Goal: Task Accomplishment & Management: Manage account settings

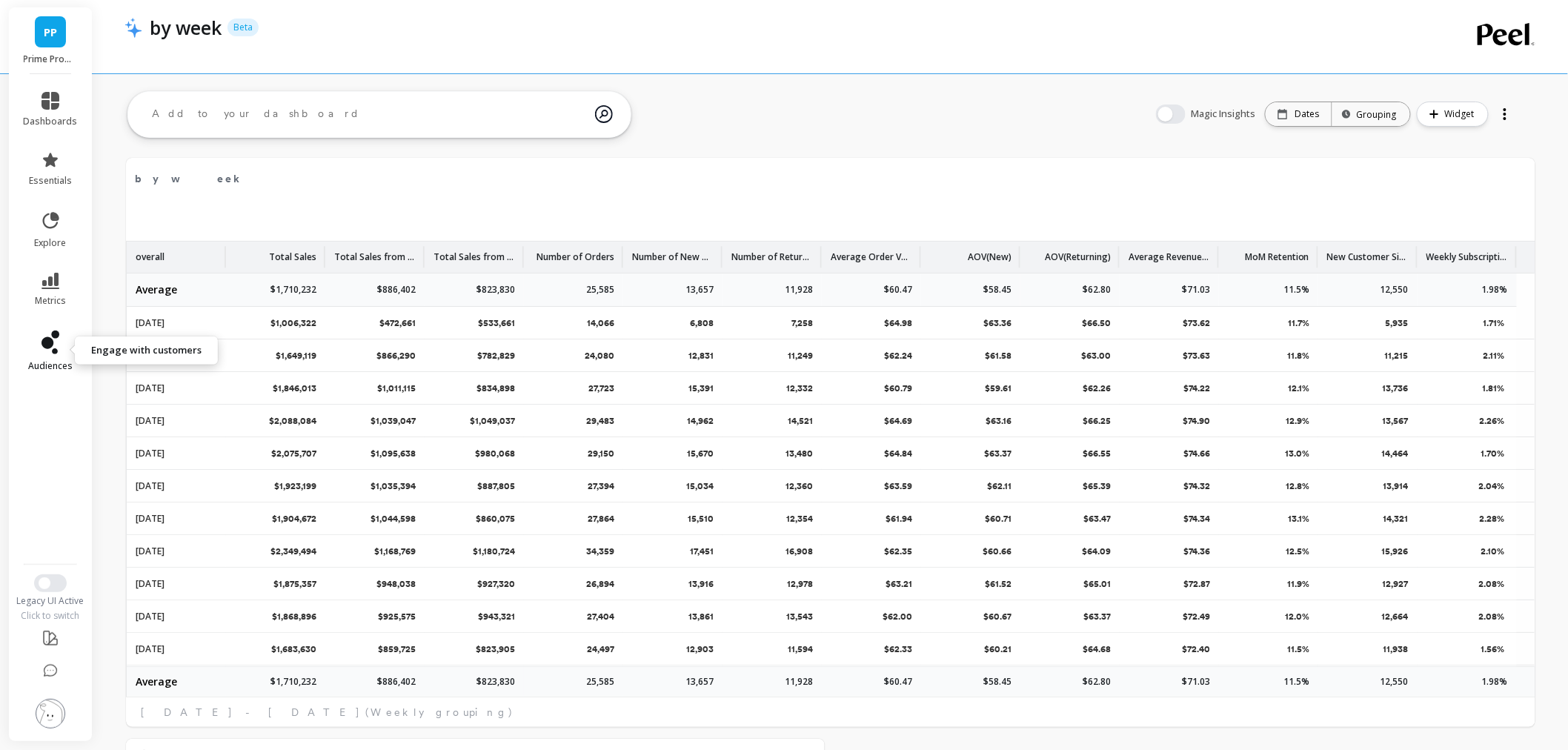
click at [53, 346] on icon at bounding box center [50, 342] width 17 height 24
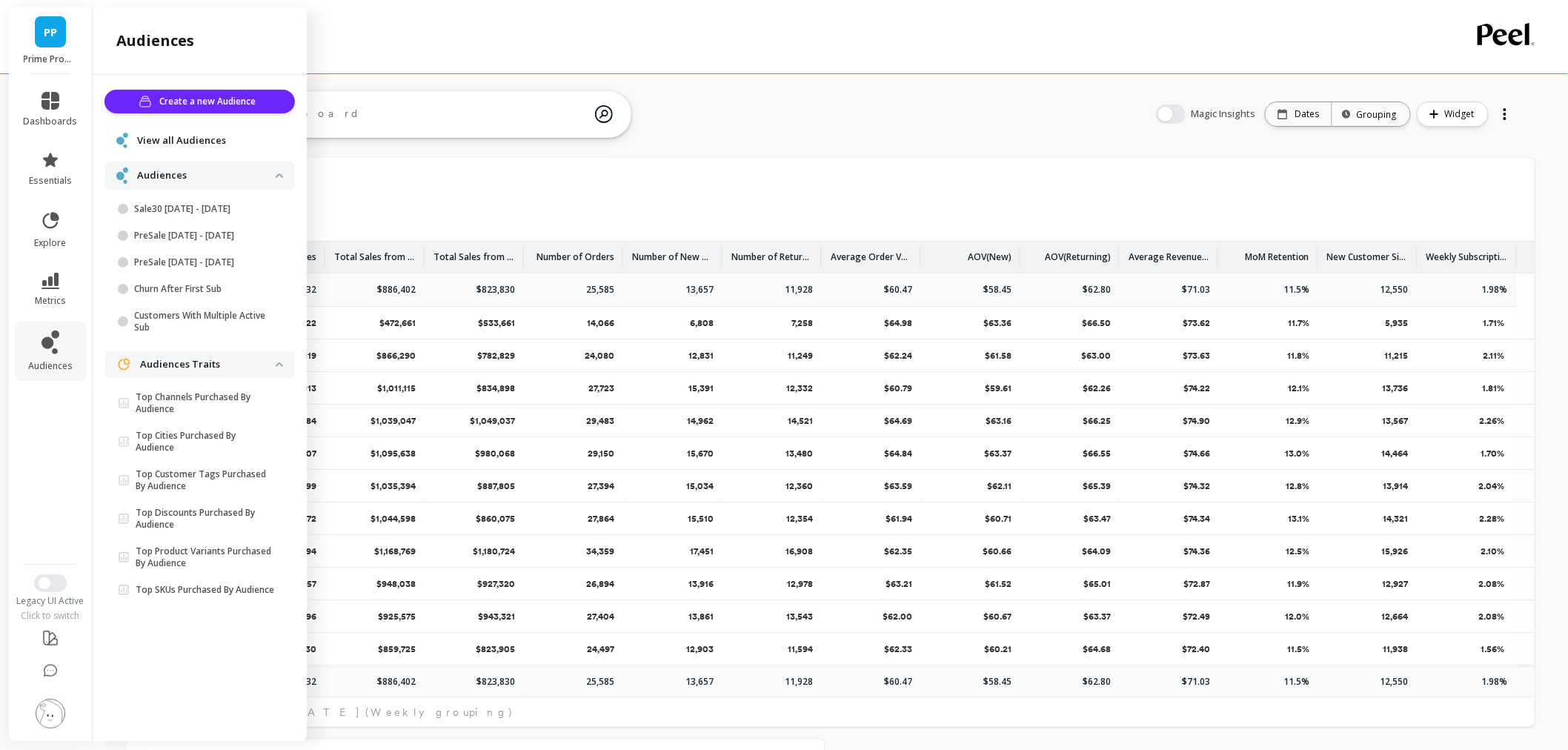
click at [202, 144] on span "View all Audiences" at bounding box center [181, 140] width 89 height 14
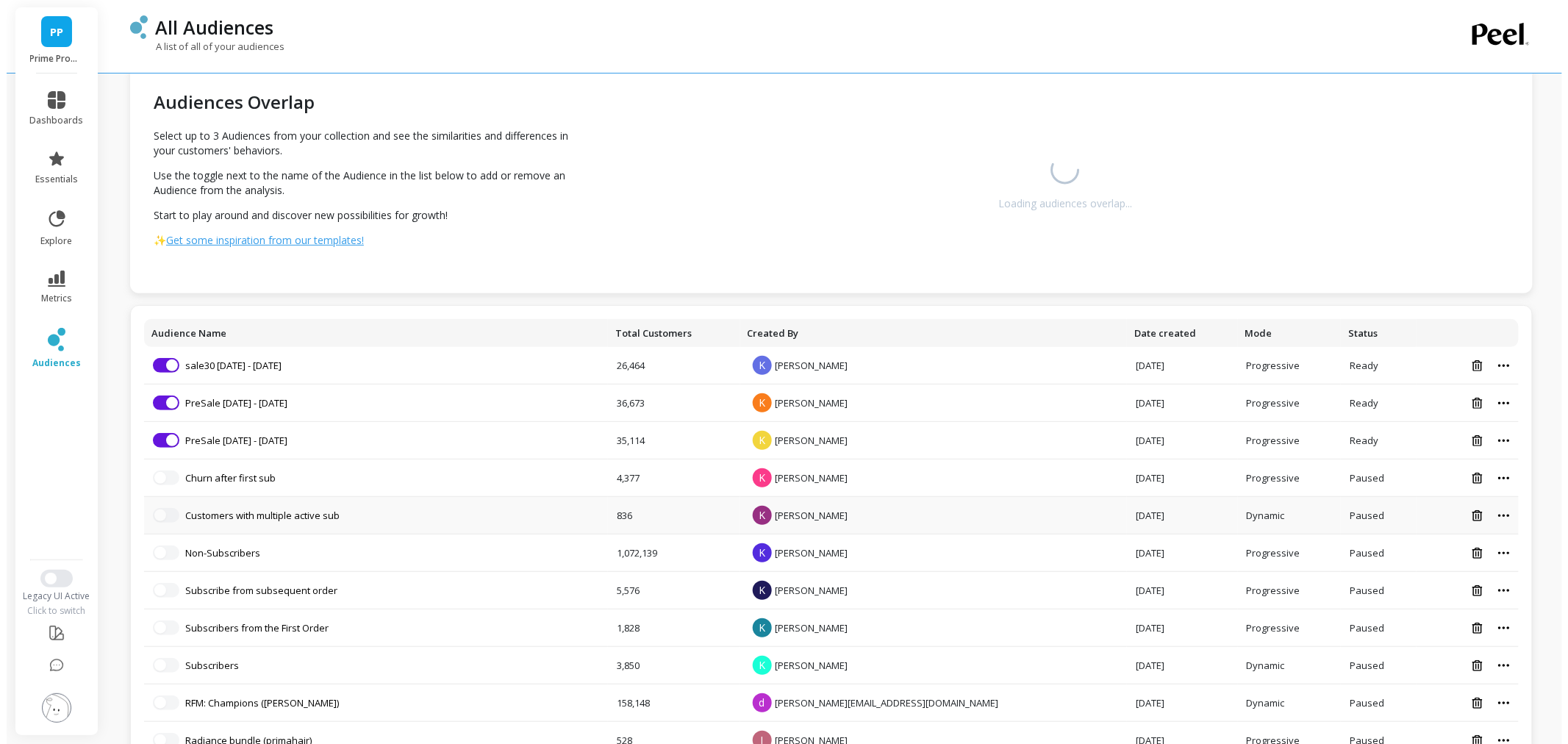
scroll to position [81, 0]
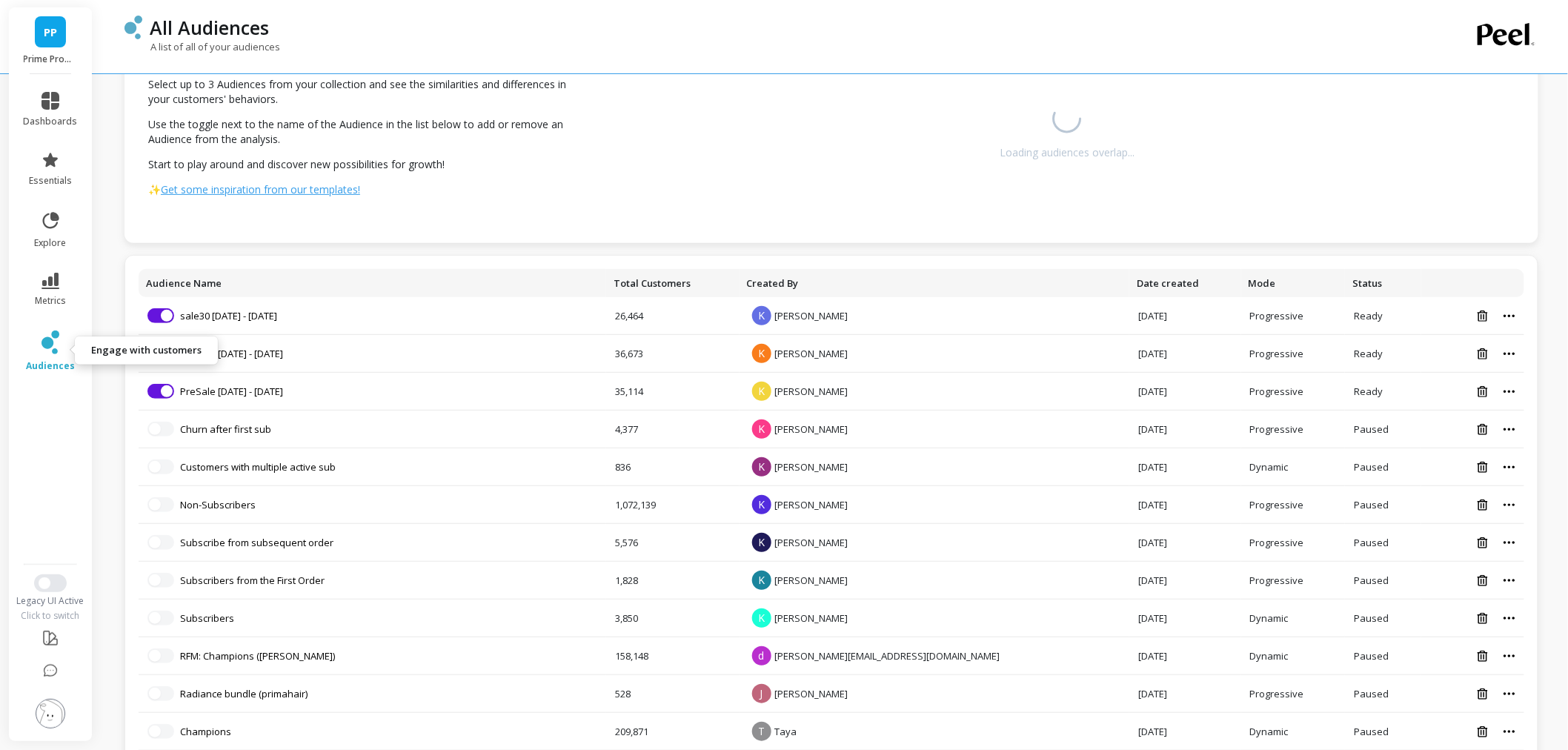
click at [38, 348] on link "audiences" at bounding box center [50, 351] width 54 height 42
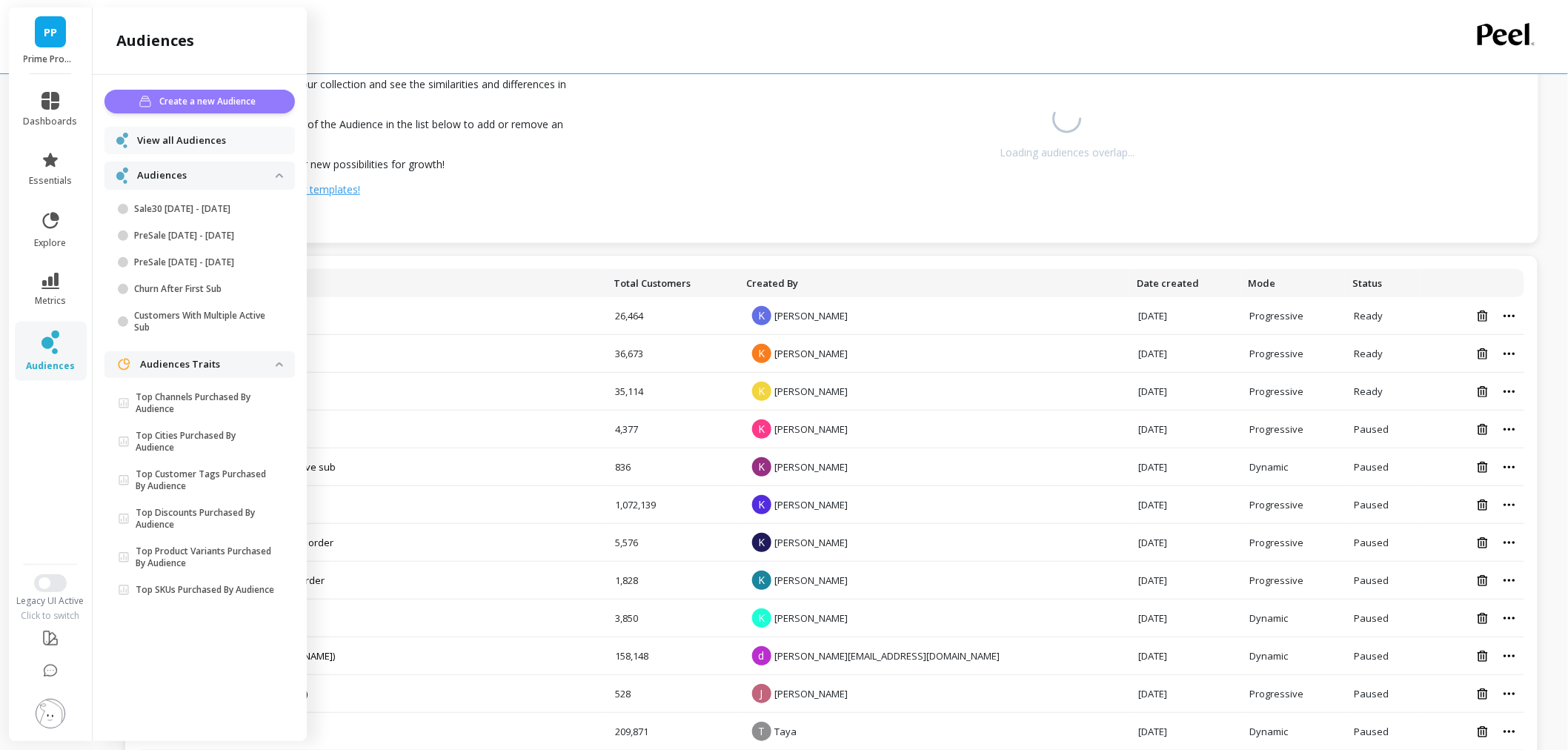
click at [181, 102] on span "Create a new Audience" at bounding box center [211, 101] width 101 height 14
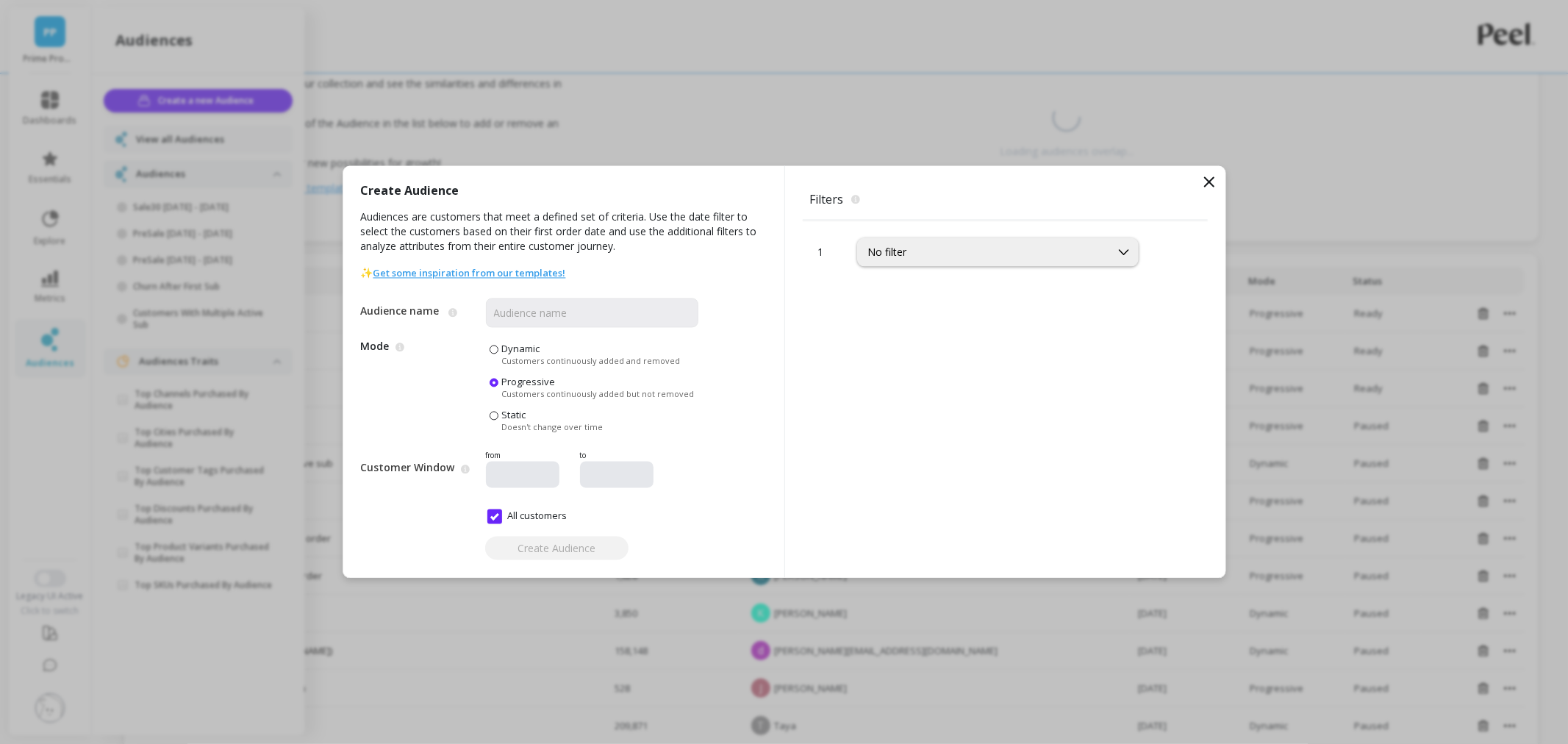
click at [1201, 180] on icon at bounding box center [1208, 182] width 17 height 17
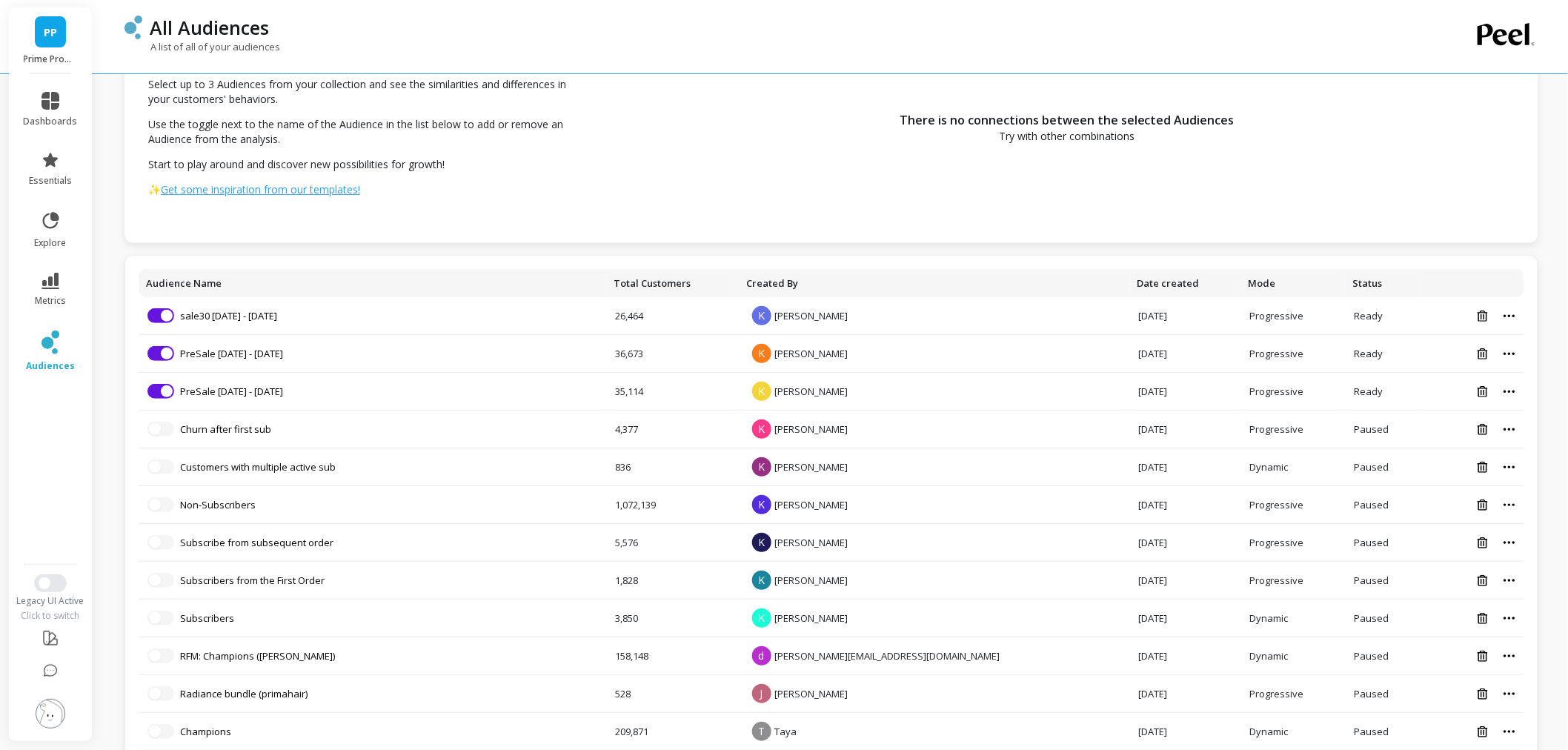
click at [650, 227] on div "There is no connections between the selected Audiences Try with other combinati…" at bounding box center [1068, 128] width 943 height 231
click at [49, 344] on icon at bounding box center [48, 343] width 12 height 12
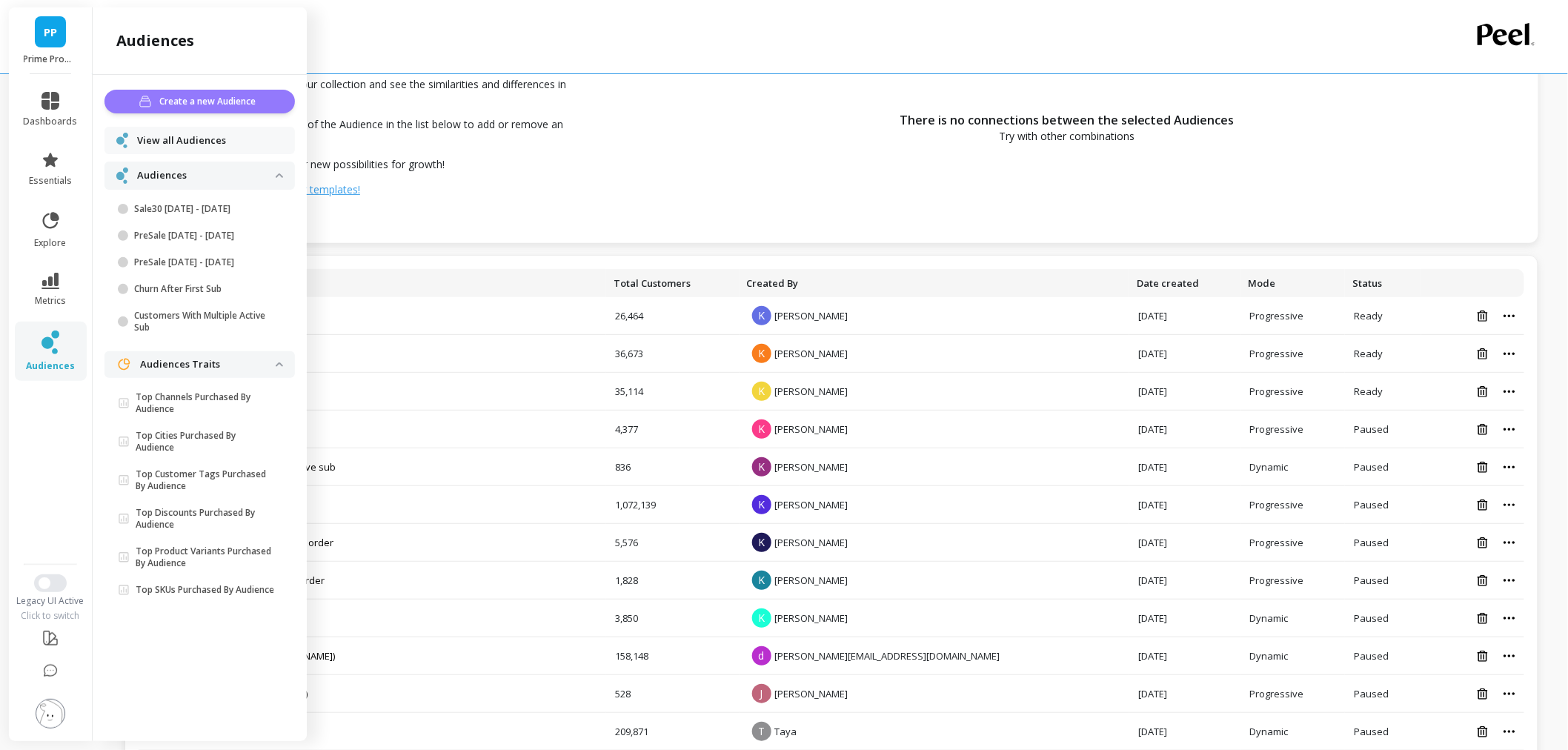
click at [176, 100] on span "Create a new Audience" at bounding box center [211, 101] width 101 height 14
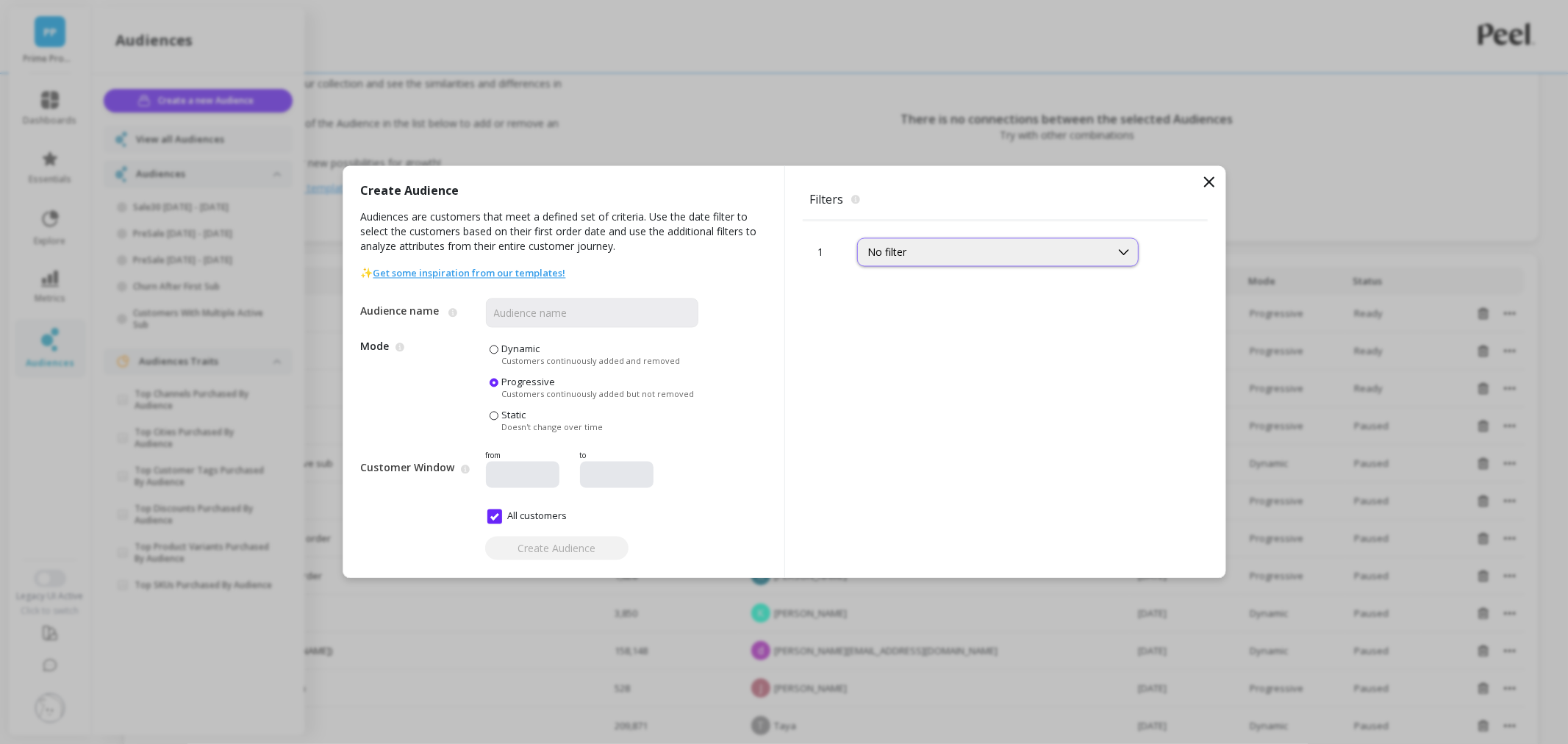
click at [913, 258] on div "No filter" at bounding box center [983, 252] width 232 height 14
type input "ord"
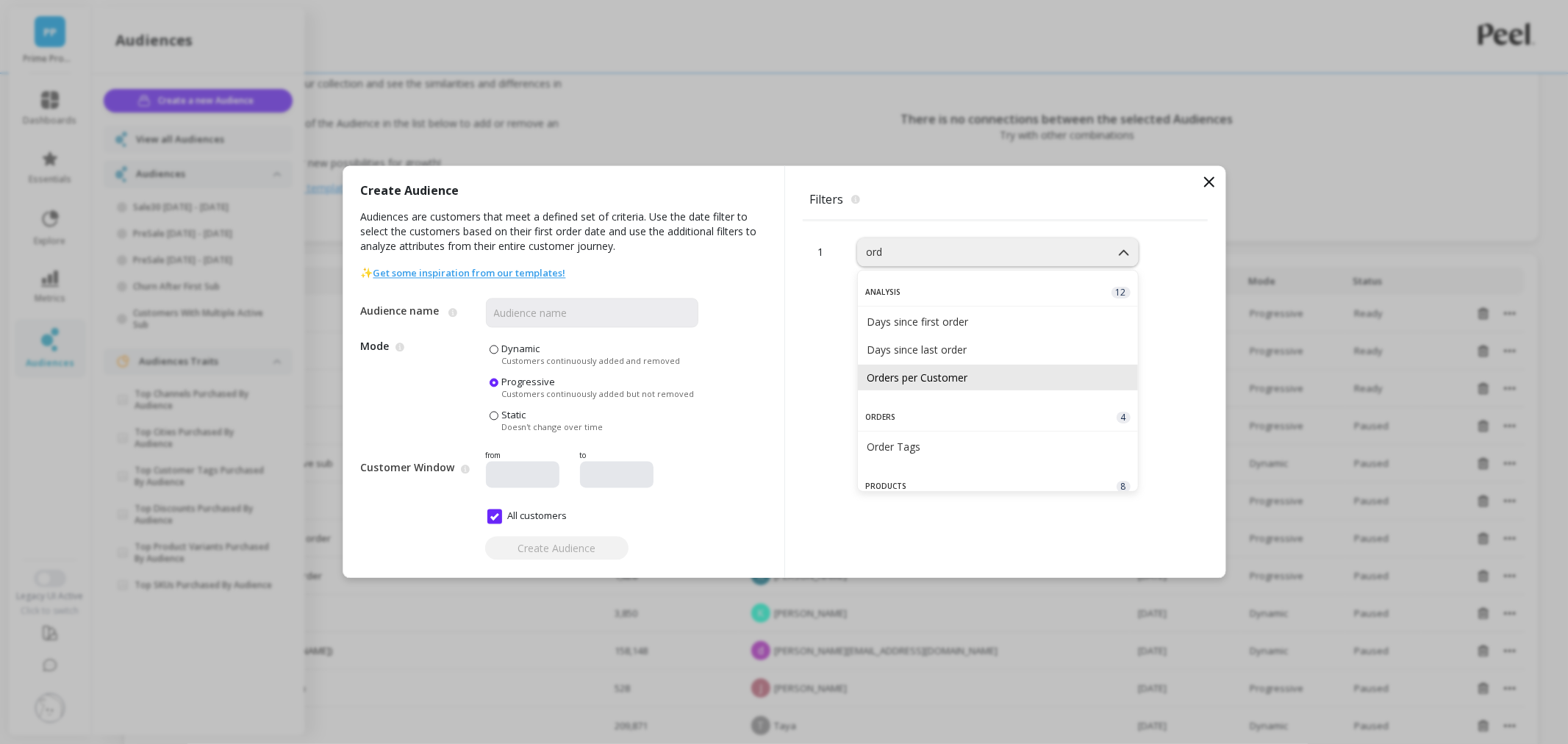
click at [961, 369] on div "Orders per Customer" at bounding box center [997, 377] width 280 height 26
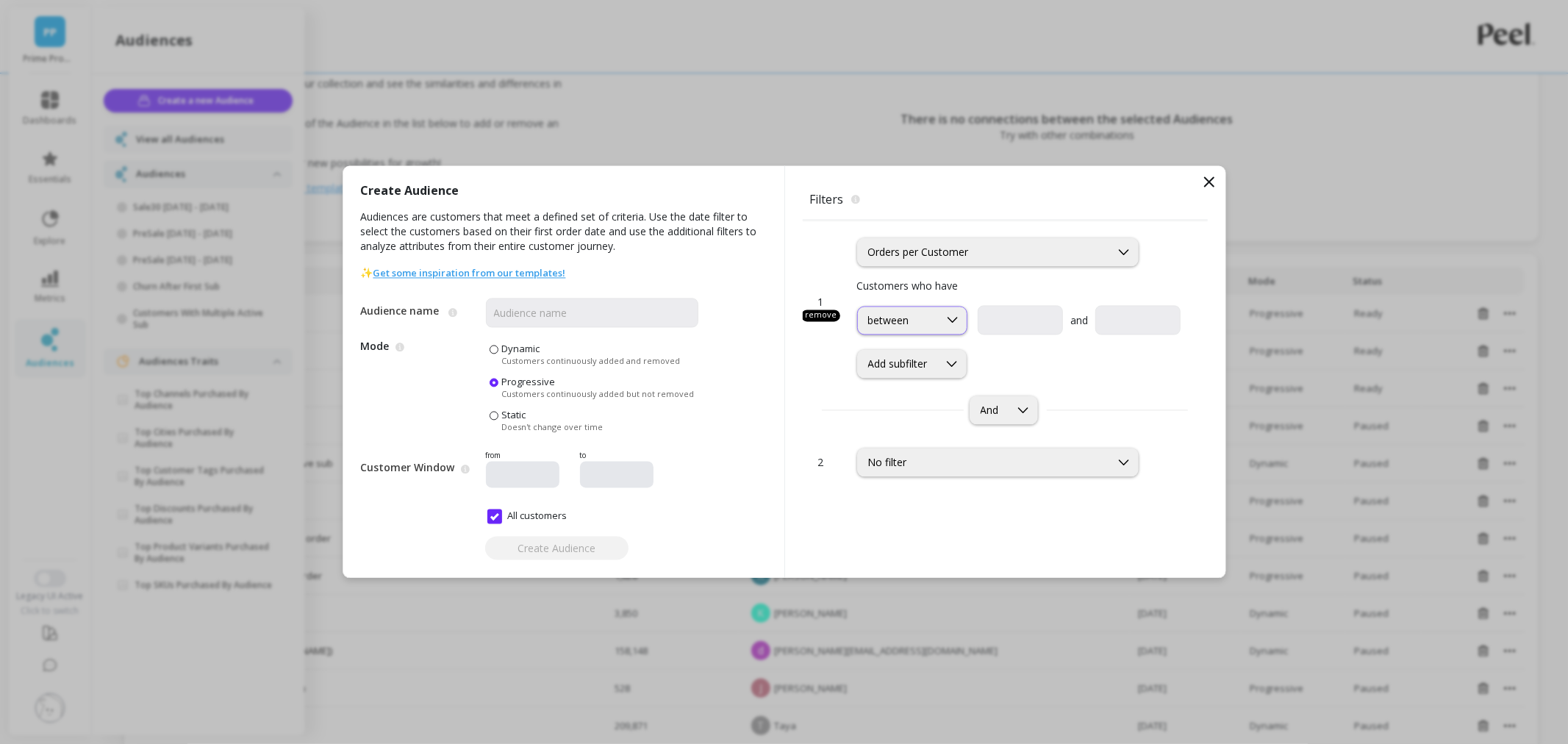
click at [916, 321] on div "between" at bounding box center [898, 320] width 60 height 14
click at [905, 378] on div "greater than or equal to" at bounding box center [912, 391] width 91 height 28
click at [1038, 312] on input "text" at bounding box center [1106, 320] width 146 height 29
type input "1"
click at [945, 357] on icon at bounding box center [951, 364] width 16 height 16
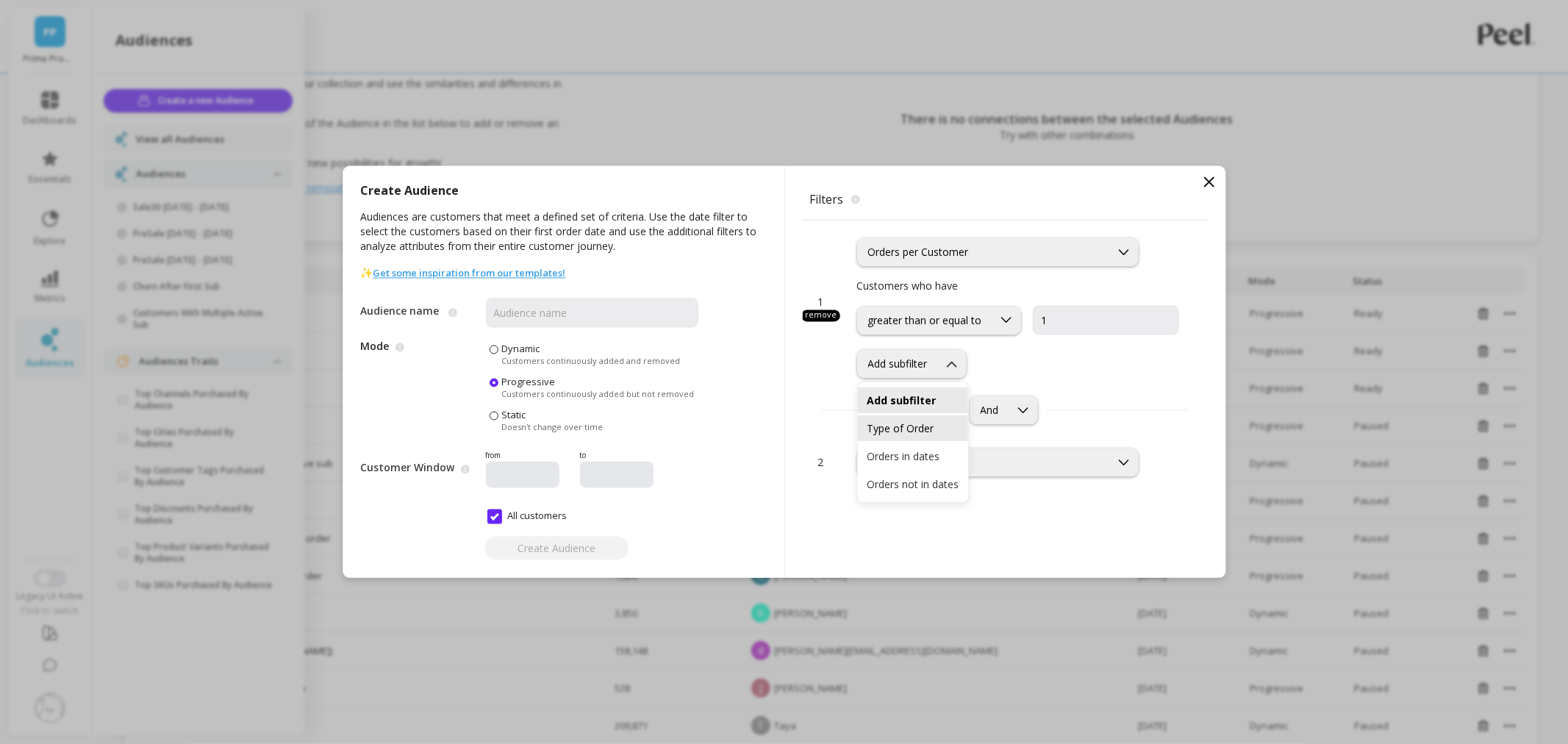
click at [919, 429] on div "Type of Order" at bounding box center [913, 428] width 93 height 14
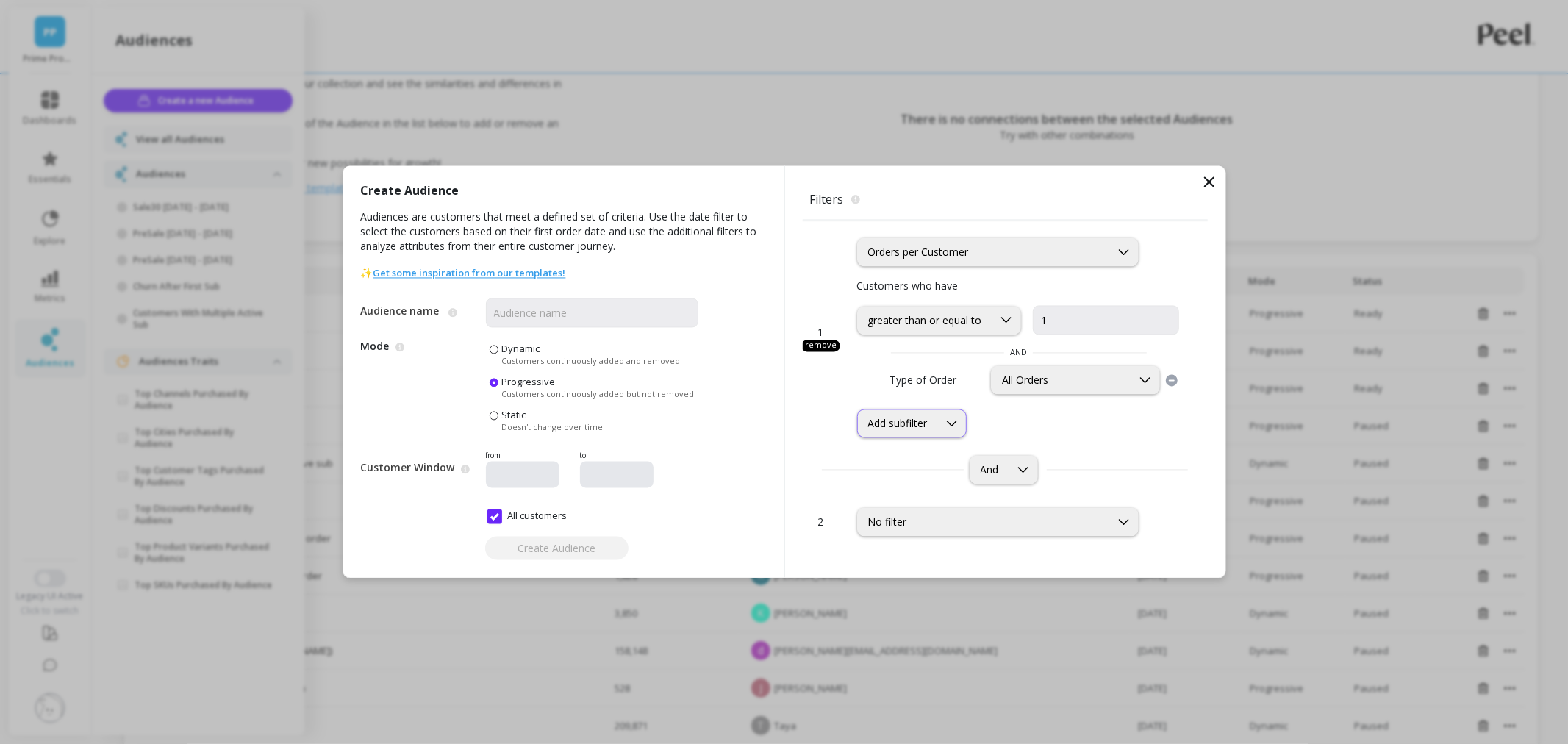
click at [916, 428] on div "Add subfilter" at bounding box center [898, 424] width 60 height 14
click at [908, 517] on div "Orders in dates" at bounding box center [913, 515] width 93 height 14
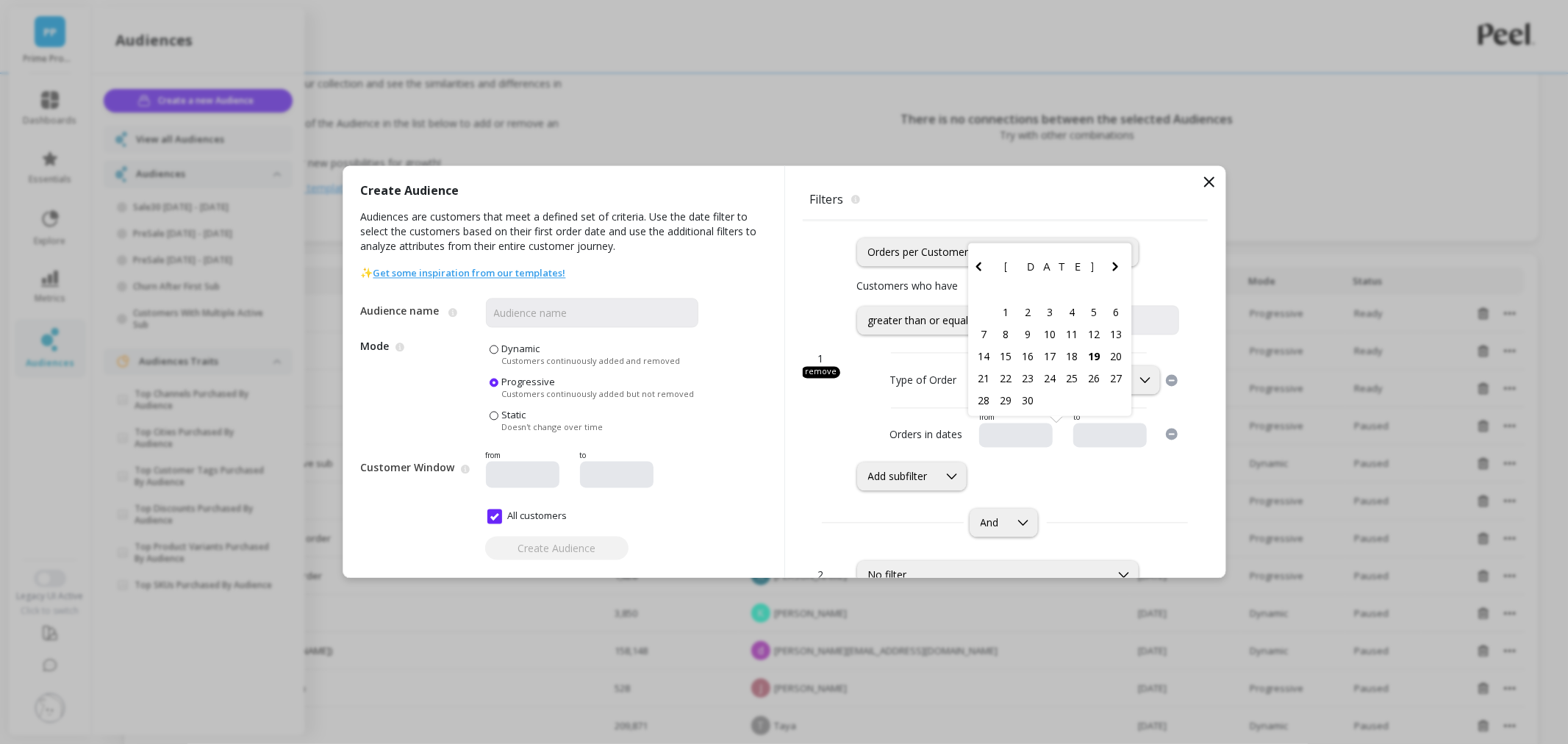
click at [1011, 441] on input "text" at bounding box center [1060, 435] width 150 height 14
click at [969, 269] on icon "Previous Month" at bounding box center [977, 266] width 17 height 17
click at [970, 253] on icon "Previous Month" at bounding box center [977, 244] width 17 height 17
click at [969, 260] on icon "Previous Month" at bounding box center [977, 266] width 17 height 17
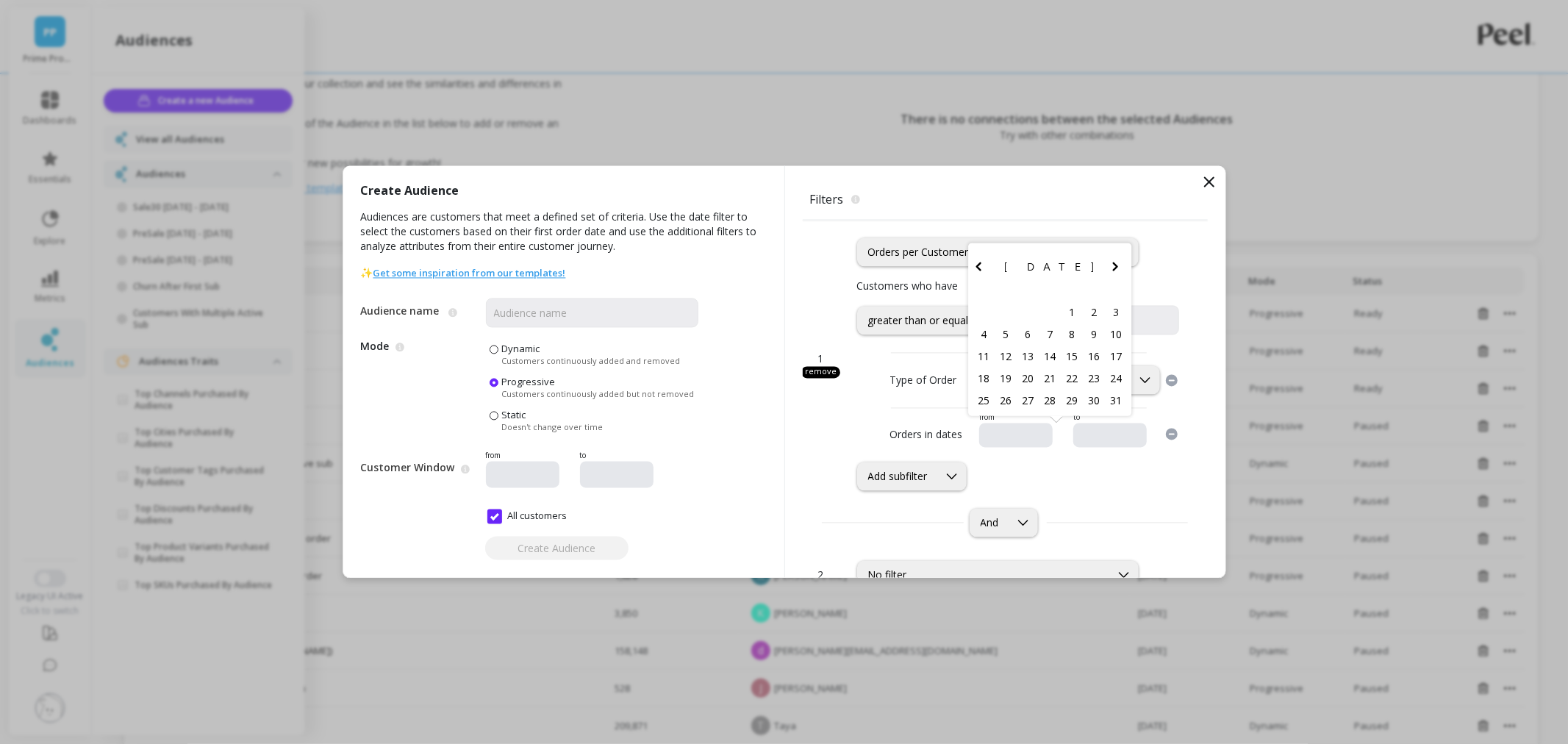
click at [969, 260] on icon "Previous Month" at bounding box center [977, 266] width 17 height 17
click at [975, 245] on icon "Previous Month" at bounding box center [977, 245] width 5 height 9
click at [971, 266] on icon "Previous Month" at bounding box center [977, 266] width 17 height 17
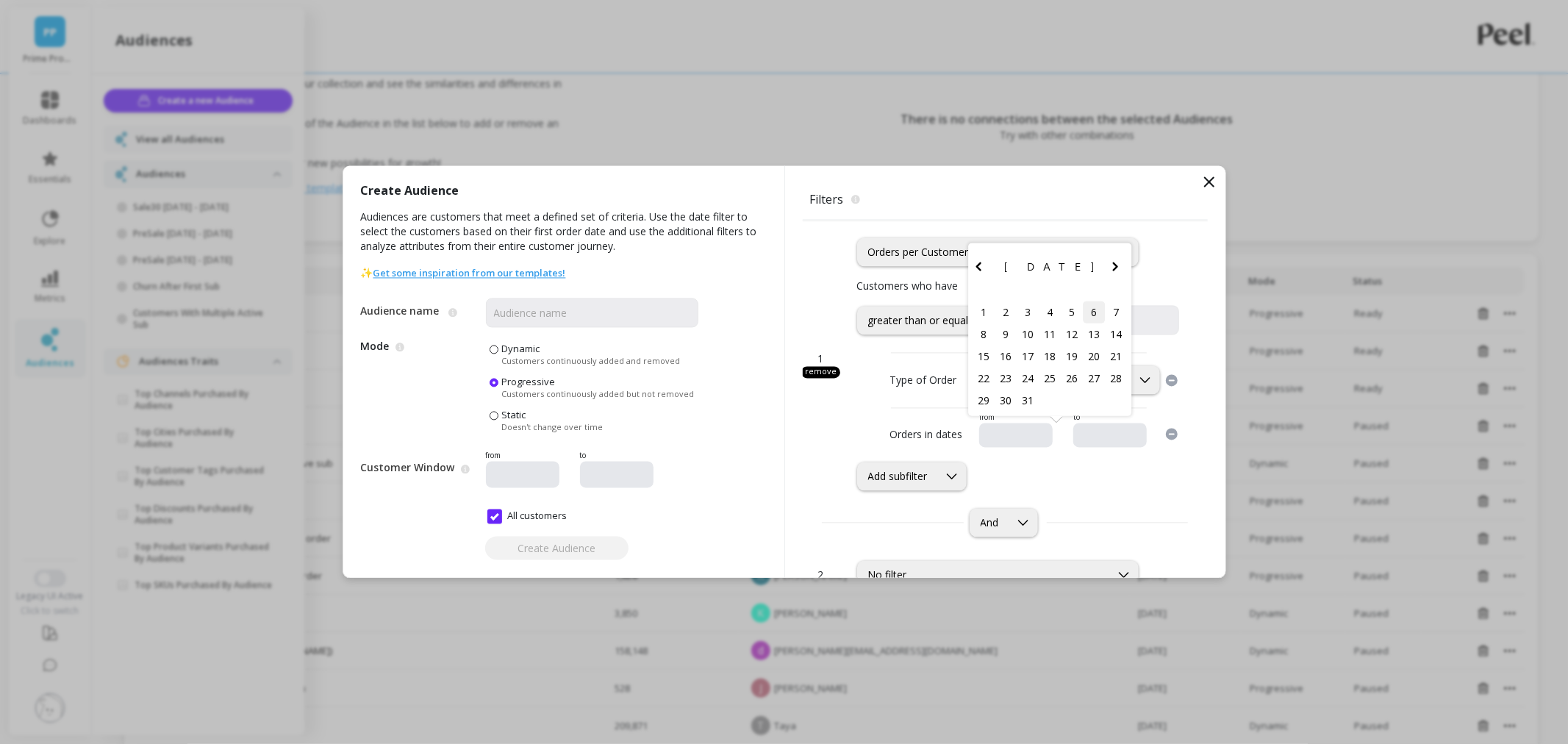
click at [1083, 312] on div "6" at bounding box center [1094, 312] width 22 height 22
type input "12/06/2024"
click at [1115, 434] on input "text" at bounding box center [1154, 435] width 150 height 14
click at [1043, 263] on icon "Previous Month" at bounding box center [1051, 266] width 17 height 17
click at [1048, 245] on icon "Previous Month" at bounding box center [1051, 244] width 17 height 17
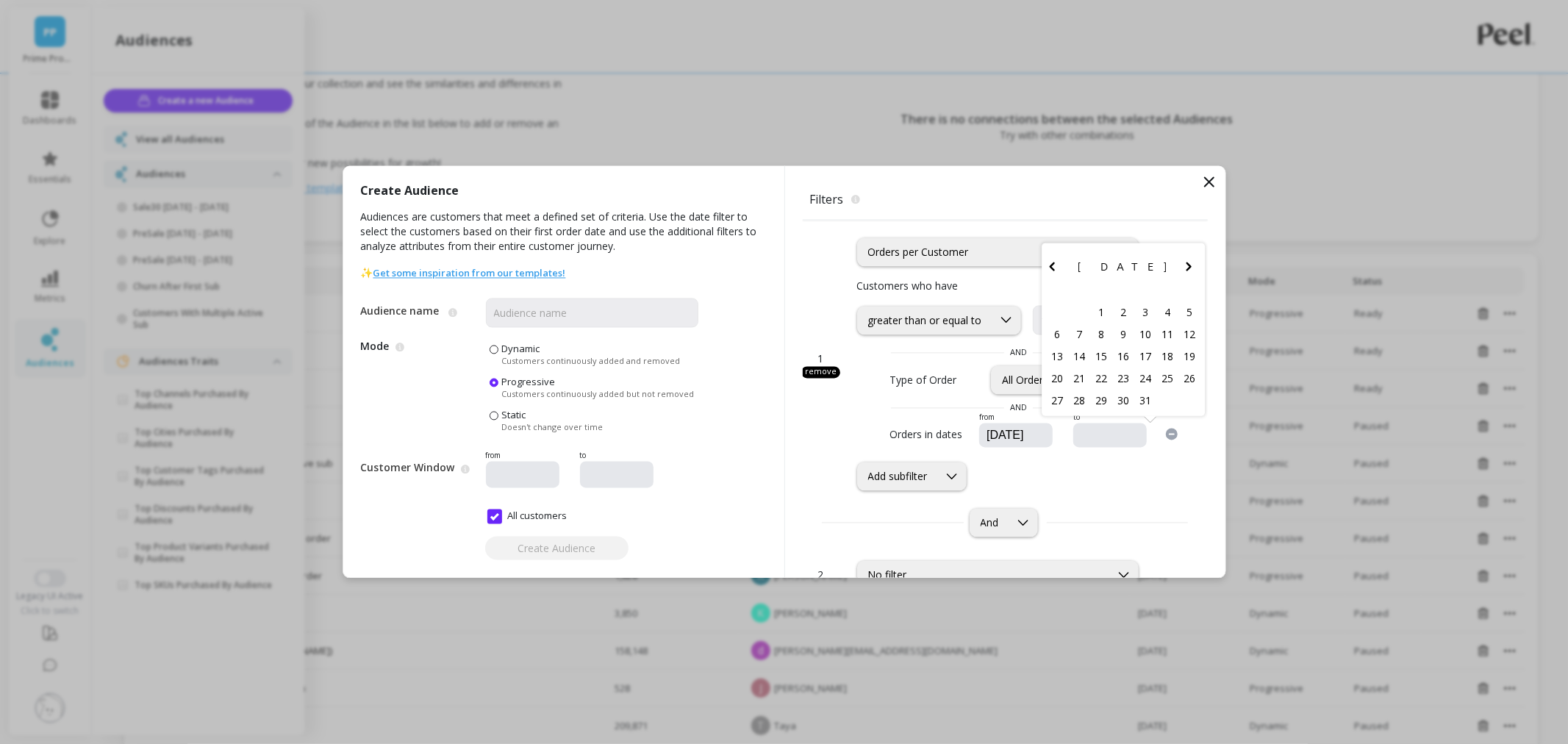
click at [1048, 273] on icon "Previous Month" at bounding box center [1051, 266] width 17 height 17
click at [1048, 272] on icon "Previous Month" at bounding box center [1051, 266] width 17 height 17
click at [1046, 247] on icon "Previous Month" at bounding box center [1051, 244] width 17 height 17
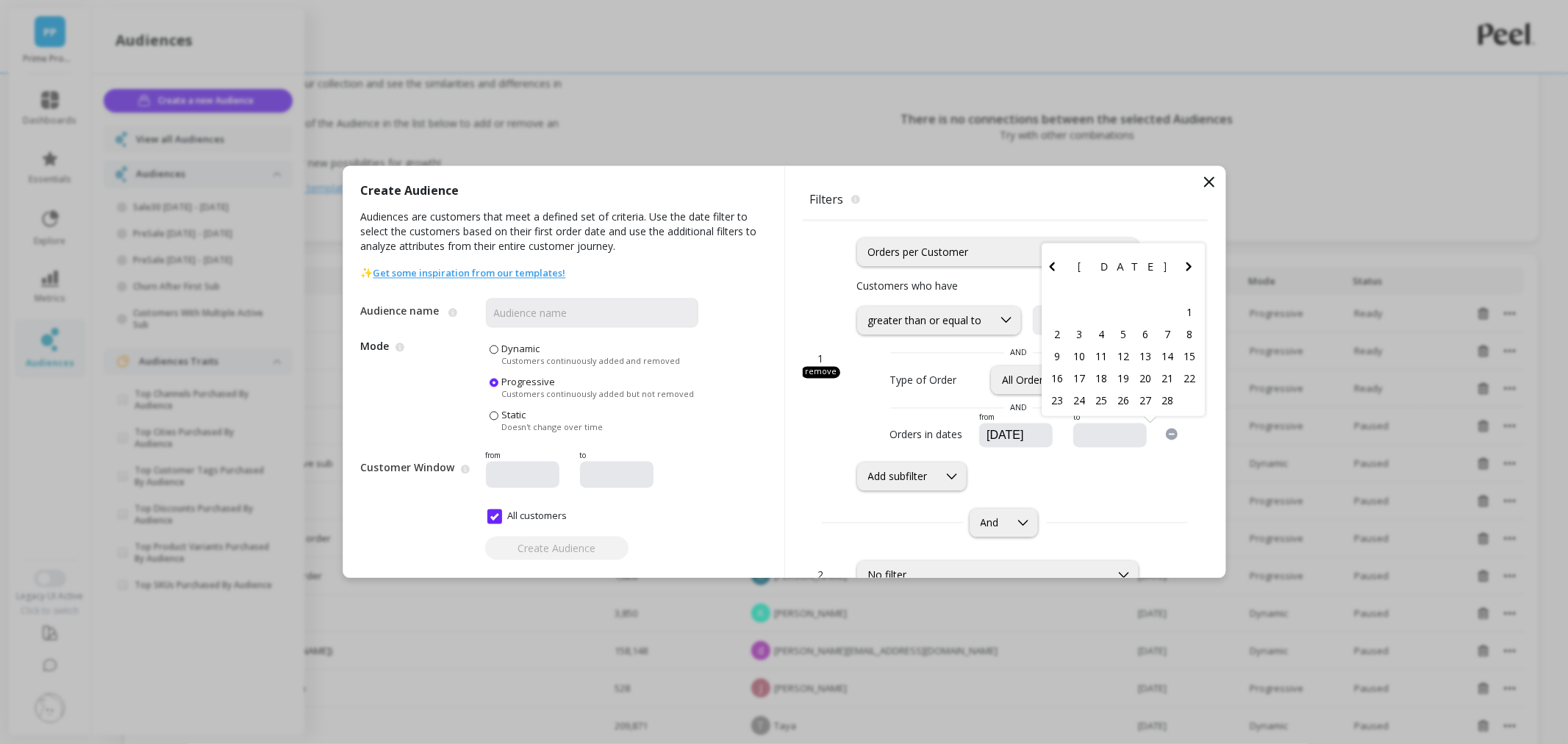
click at [1043, 271] on icon "Previous Month" at bounding box center [1051, 266] width 17 height 17
click at [1186, 314] on div "7" at bounding box center [1189, 312] width 22 height 22
type input "12/07/2024"
click at [563, 306] on input "Audience name" at bounding box center [592, 313] width 213 height 29
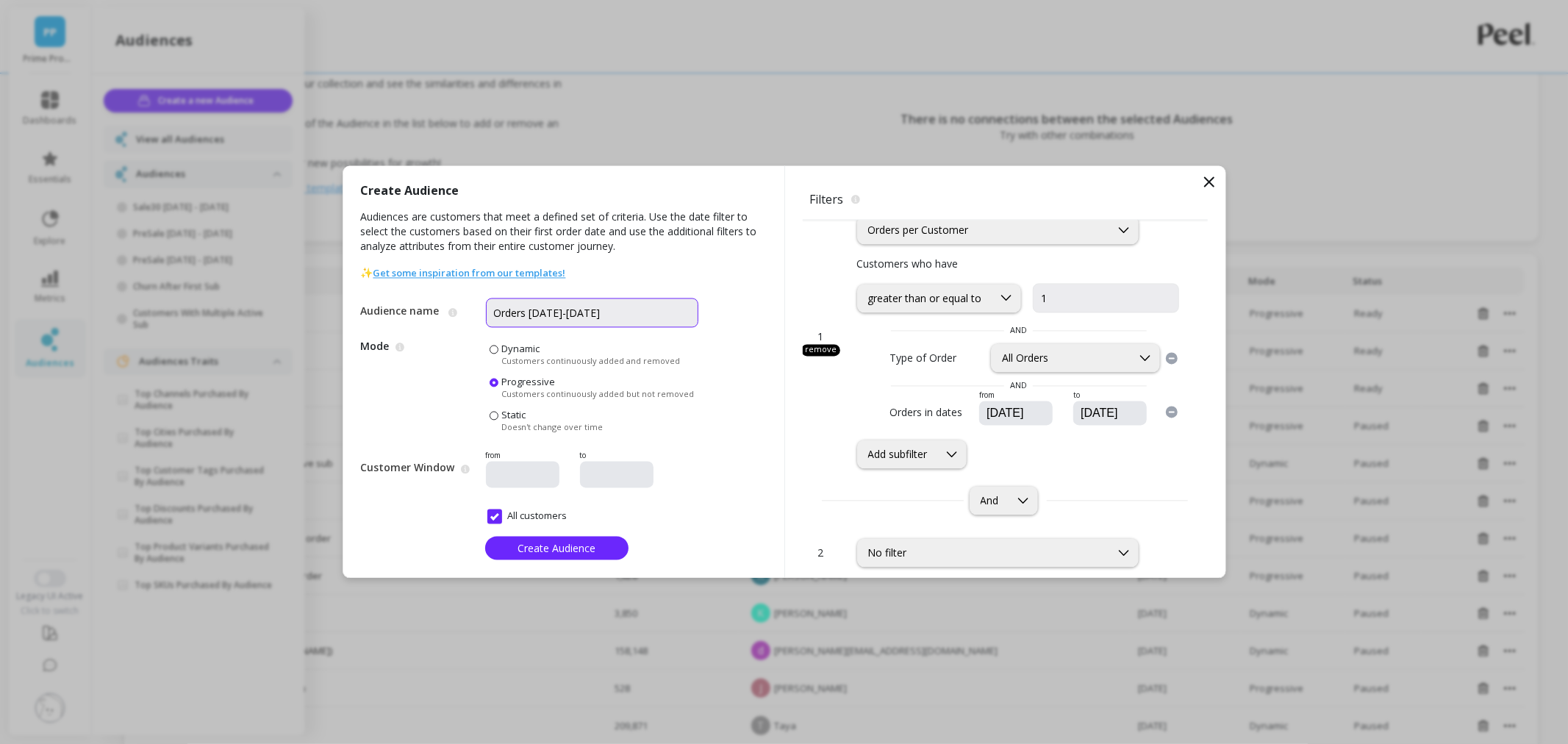
scroll to position [46, 0]
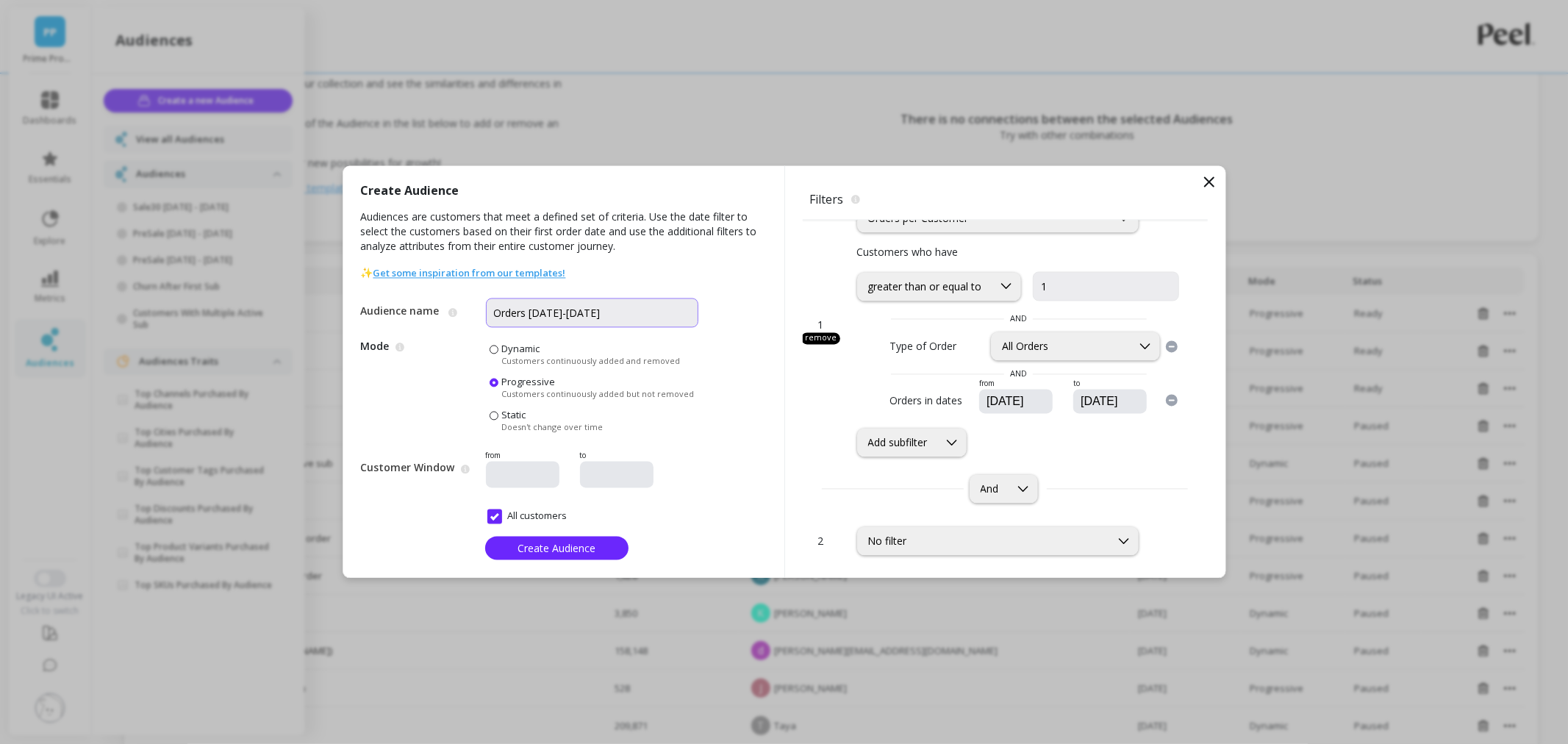
drag, startPoint x: 559, startPoint y: 311, endPoint x: 547, endPoint y: 312, distance: 12.0
click at [547, 312] on input "Orders 6-7DEc2024" at bounding box center [592, 313] width 213 height 29
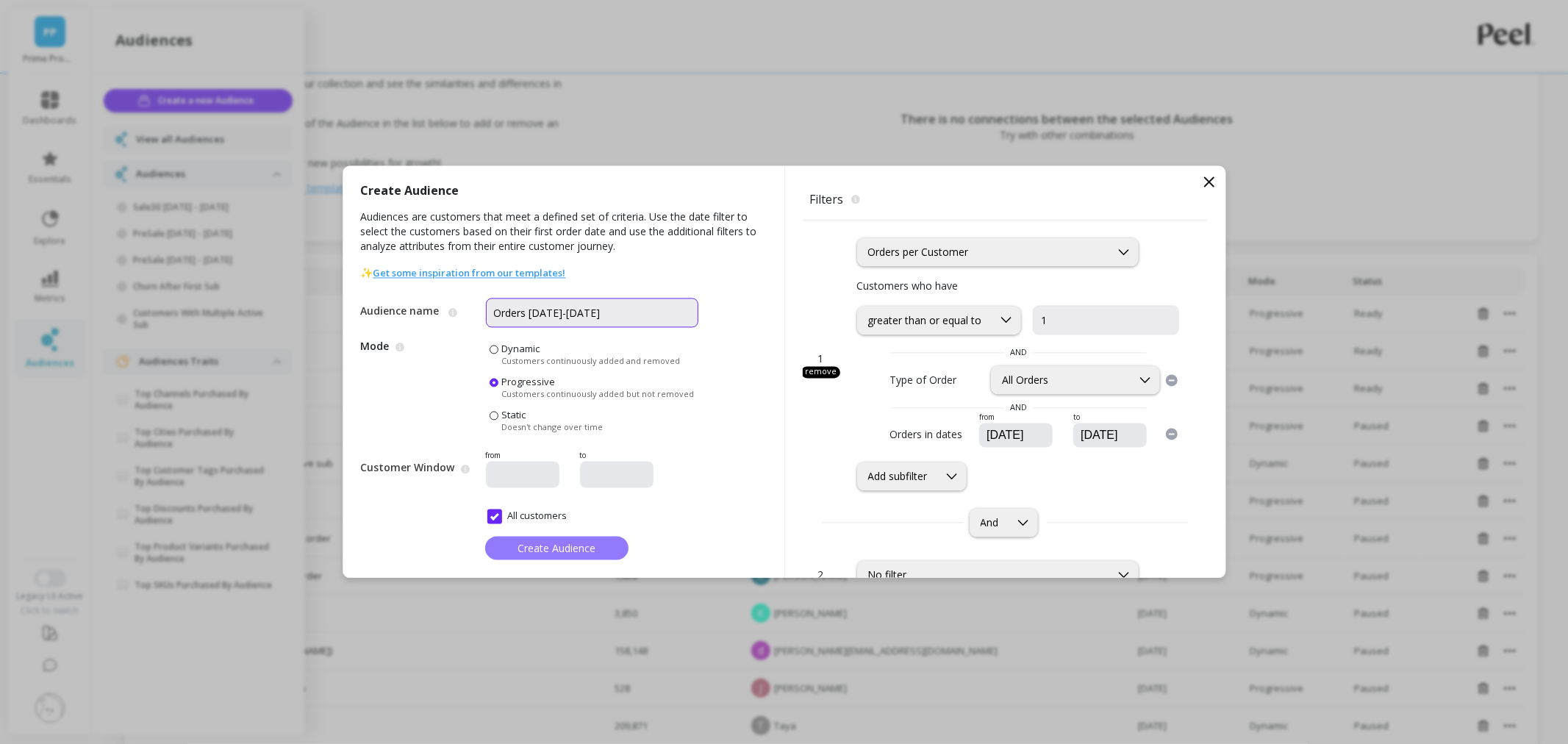
type input "Orders [DATE]-[DATE]"
click at [539, 542] on span "Create Audience" at bounding box center [556, 548] width 78 height 14
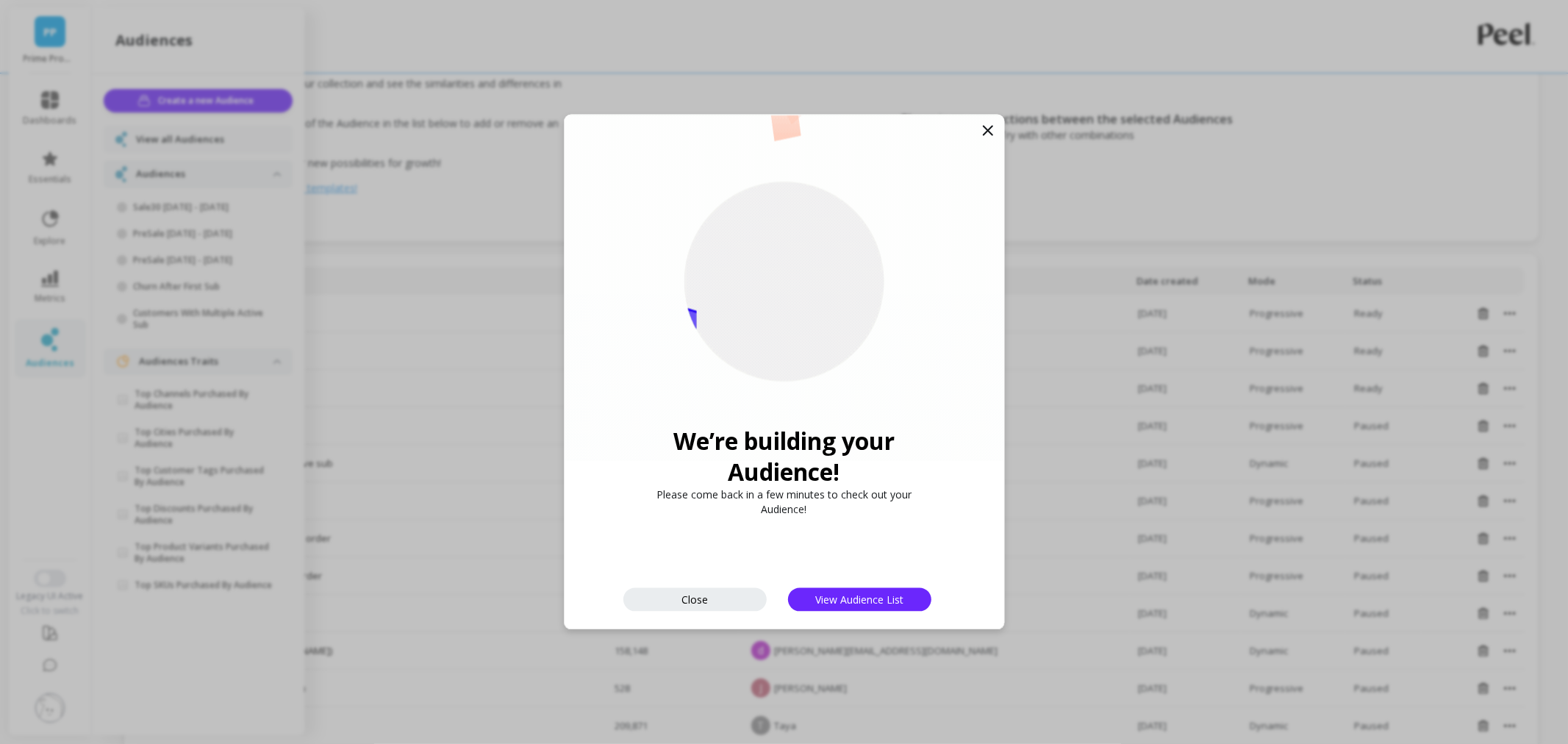
click at [987, 136] on icon at bounding box center [987, 131] width 17 height 17
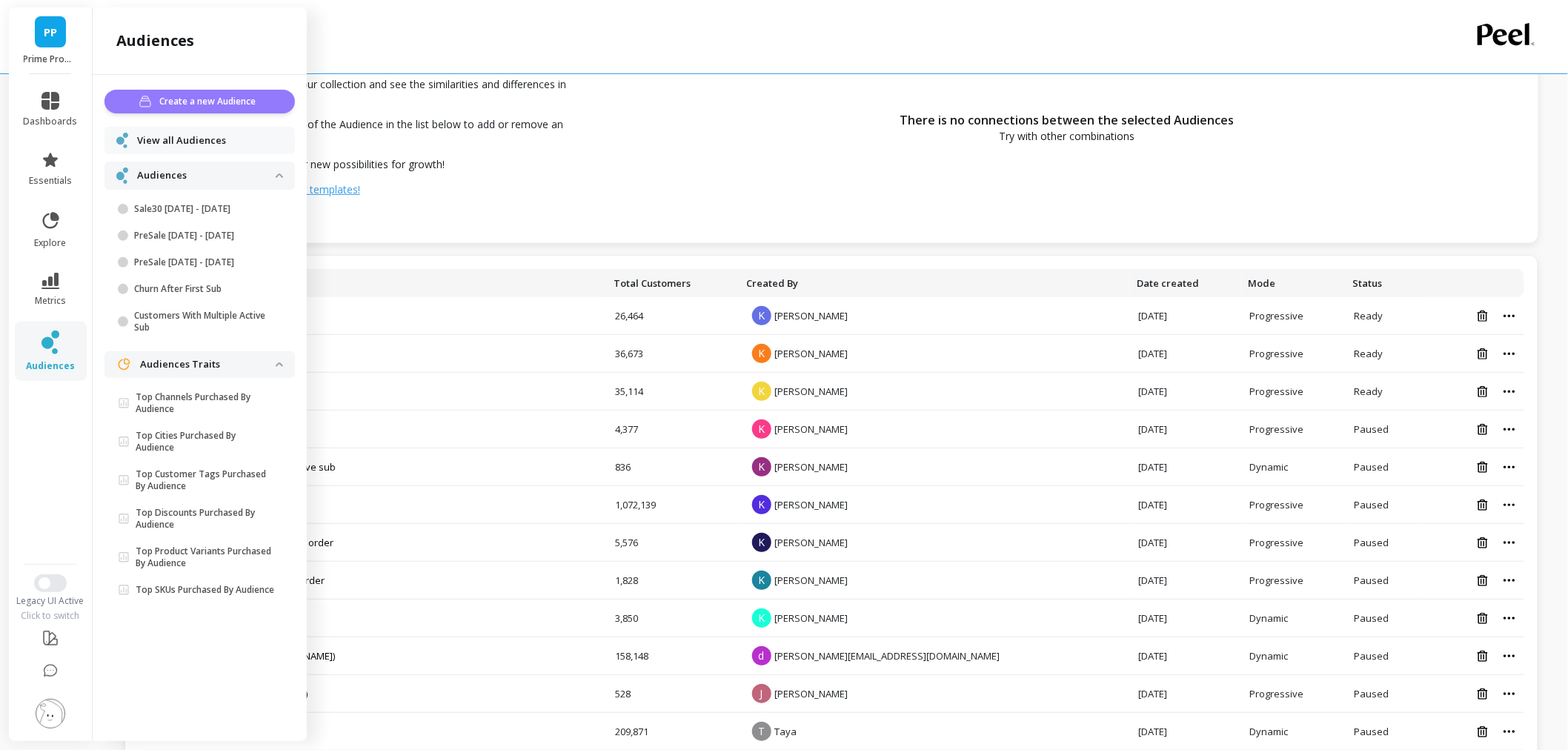
click at [250, 109] on button "Create a new Audience" at bounding box center [199, 101] width 190 height 24
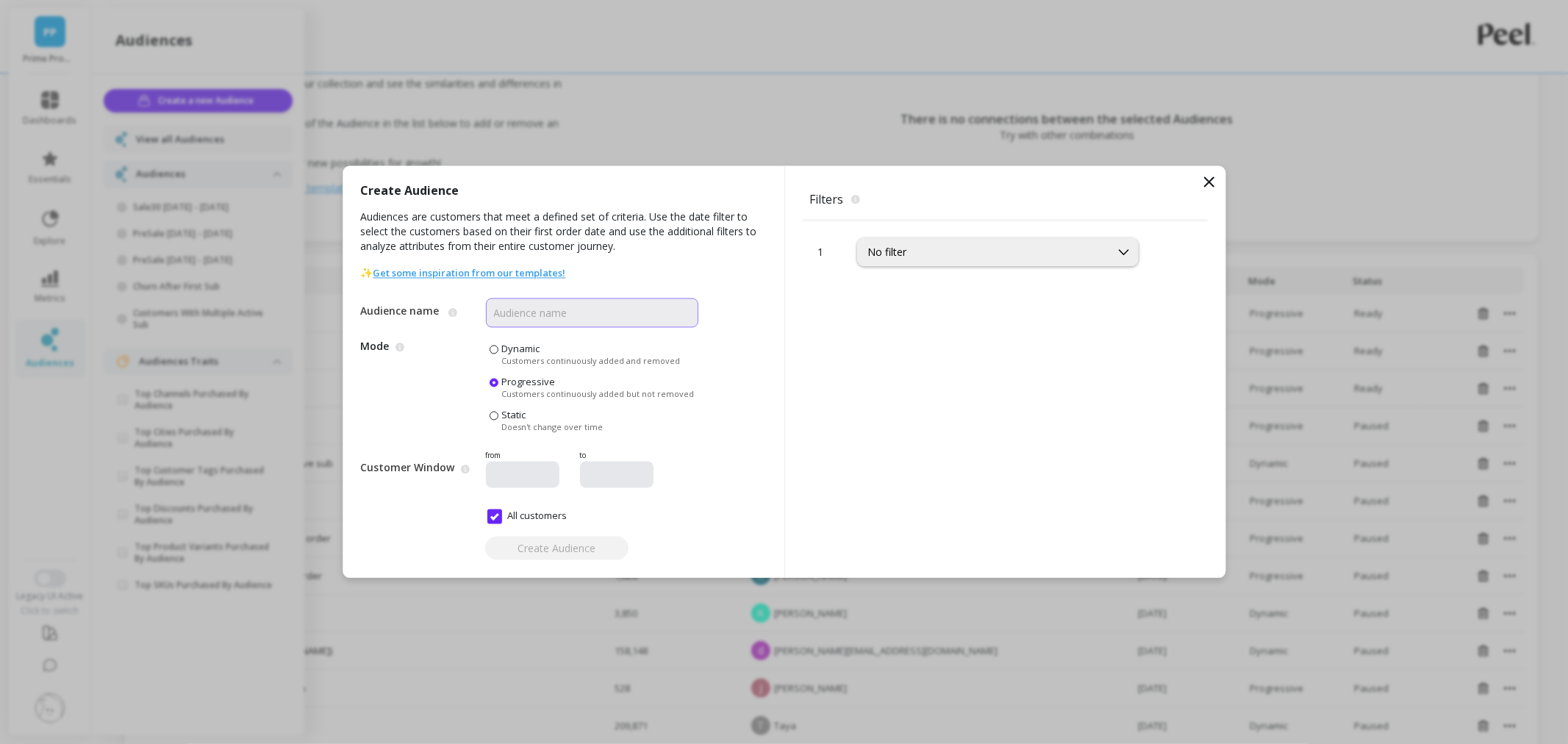
click at [577, 318] on input "Audience name" at bounding box center [592, 313] width 213 height 29
type input "Nov10-18 2024"
click at [1030, 260] on div "No filter" at bounding box center [983, 253] width 252 height 17
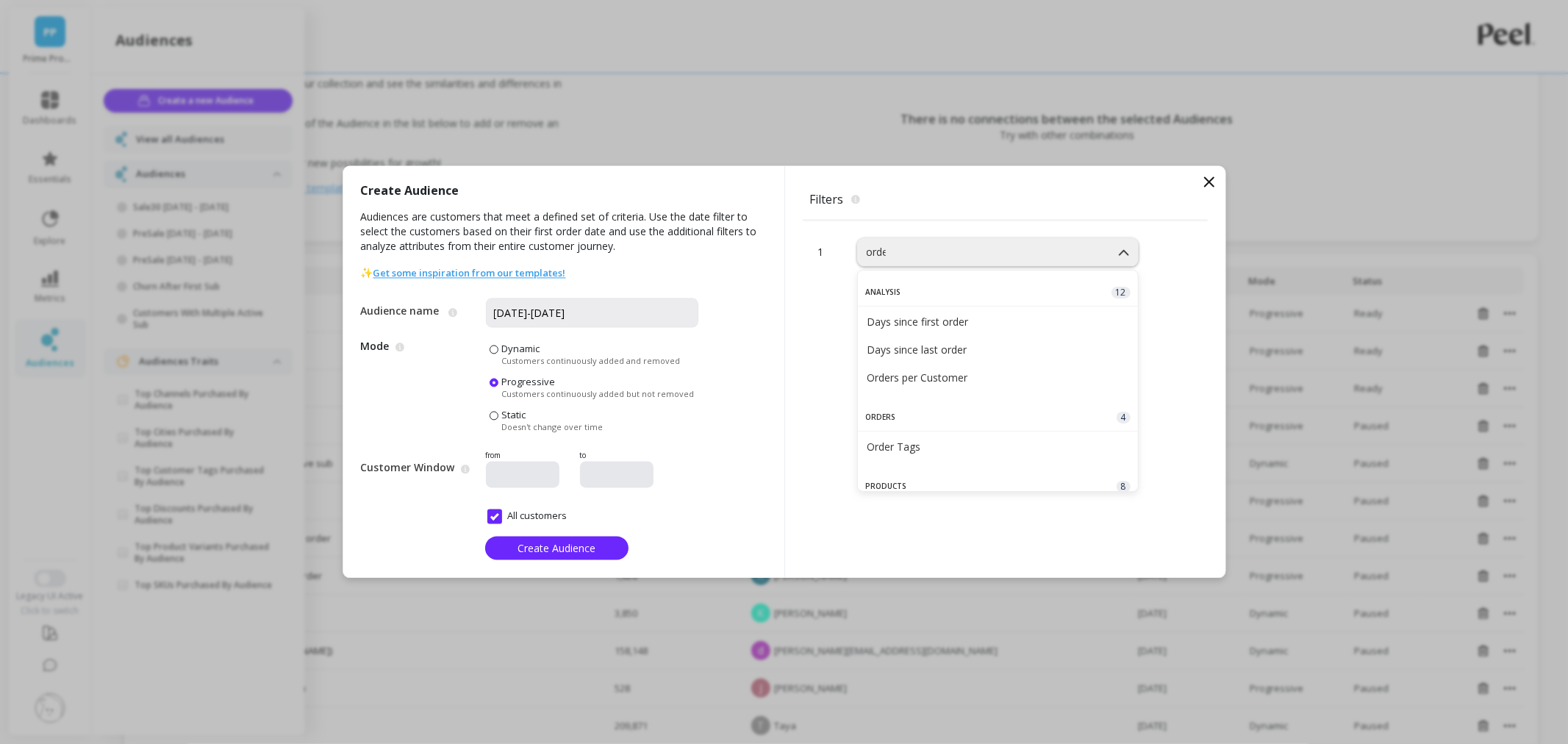
type input "order"
click at [1005, 377] on div "Orders per Customer" at bounding box center [998, 377] width 262 height 14
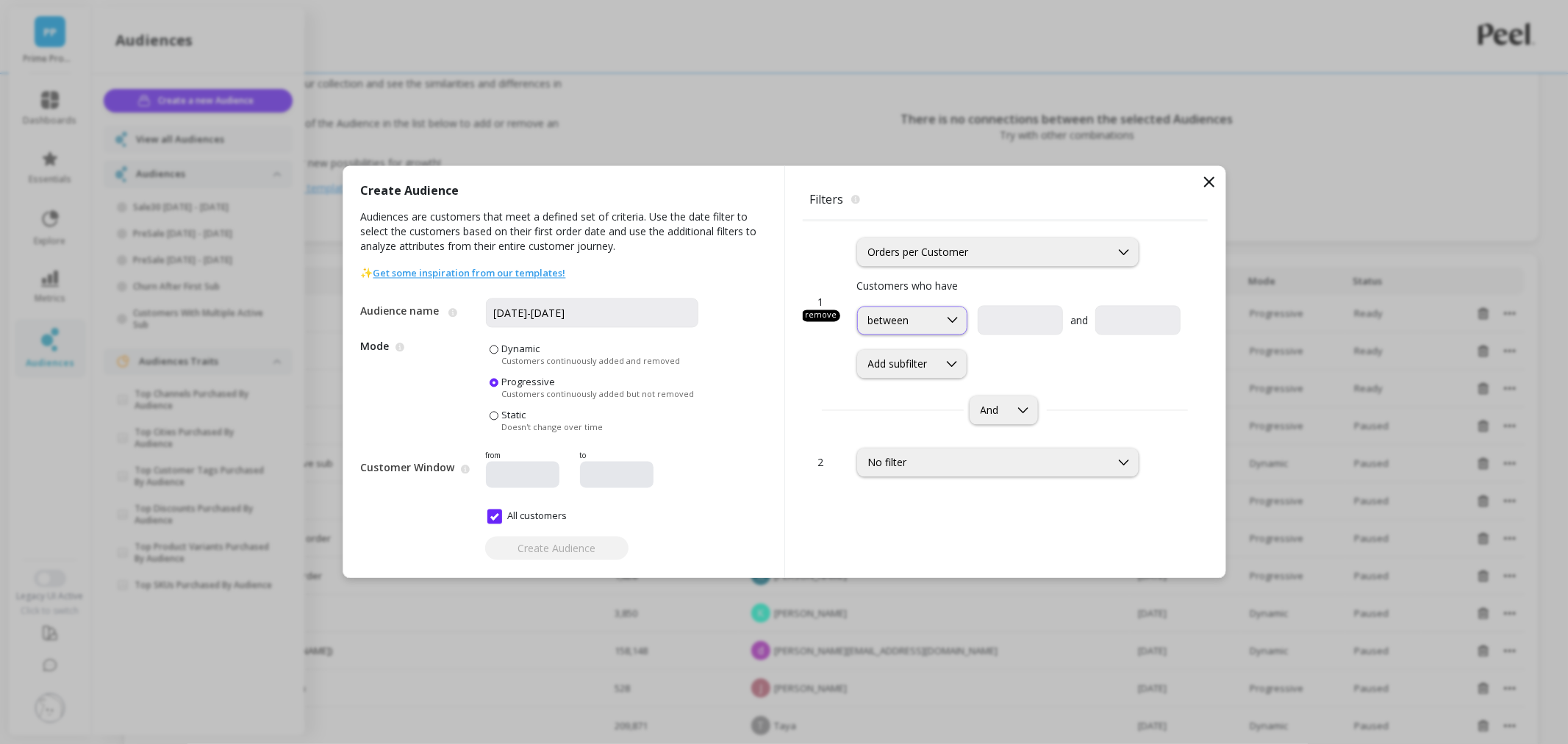
click at [943, 329] on div at bounding box center [952, 320] width 28 height 27
click at [928, 378] on div "greater than or equal to" at bounding box center [912, 391] width 91 height 28
click at [1077, 317] on input "text" at bounding box center [1106, 320] width 146 height 29
type input "1"
drag, startPoint x: 1019, startPoint y: 350, endPoint x: 991, endPoint y: 347, distance: 28.2
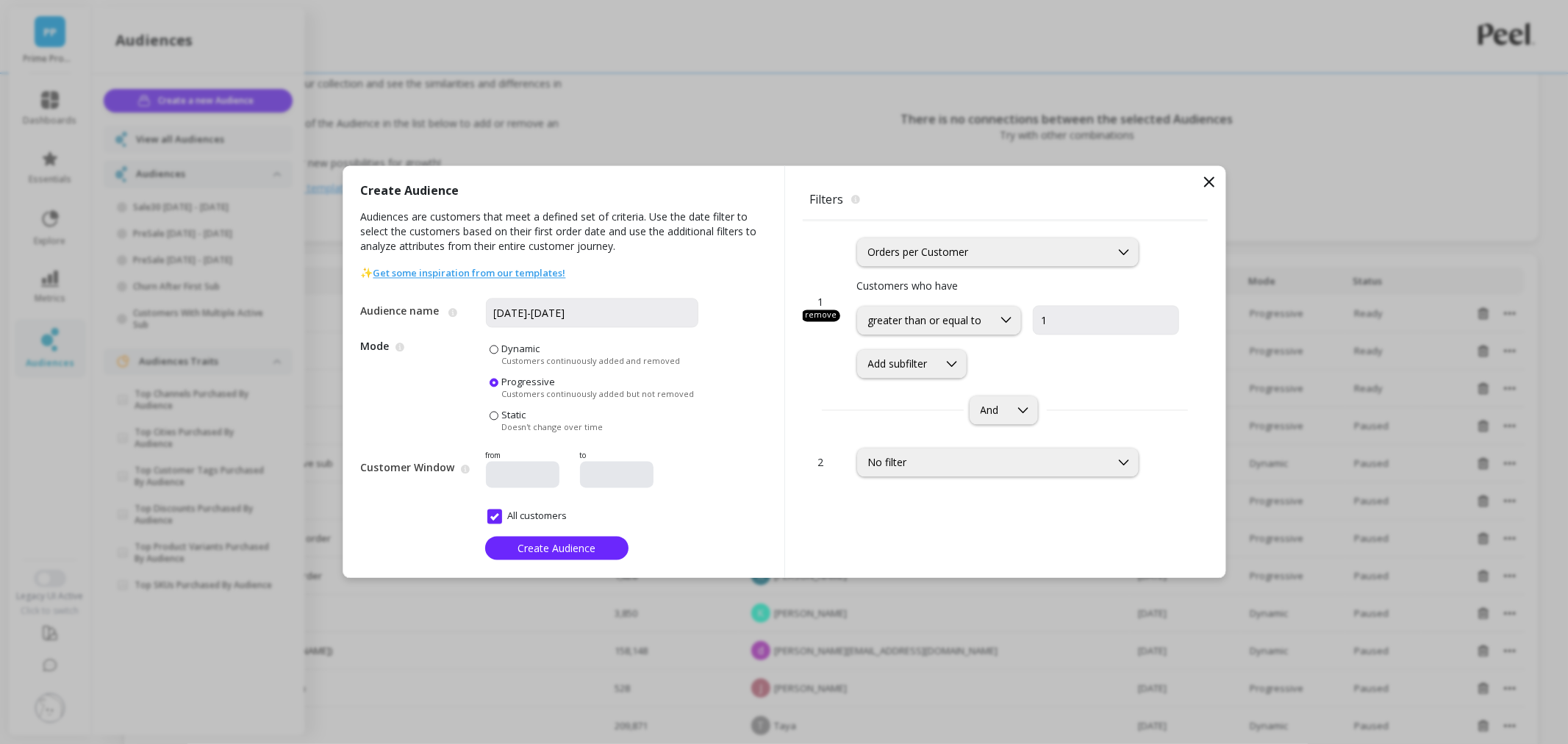
click at [1019, 350] on div "Add subfilter" at bounding box center [1019, 364] width 324 height 29
drag, startPoint x: 968, startPoint y: 358, endPoint x: 954, endPoint y: 366, distance: 16.1
click at [967, 359] on div "Add subfilter" at bounding box center [1019, 364] width 324 height 29
click at [954, 366] on icon at bounding box center [951, 364] width 16 height 16
click at [941, 431] on div "Type of Order" at bounding box center [913, 428] width 93 height 14
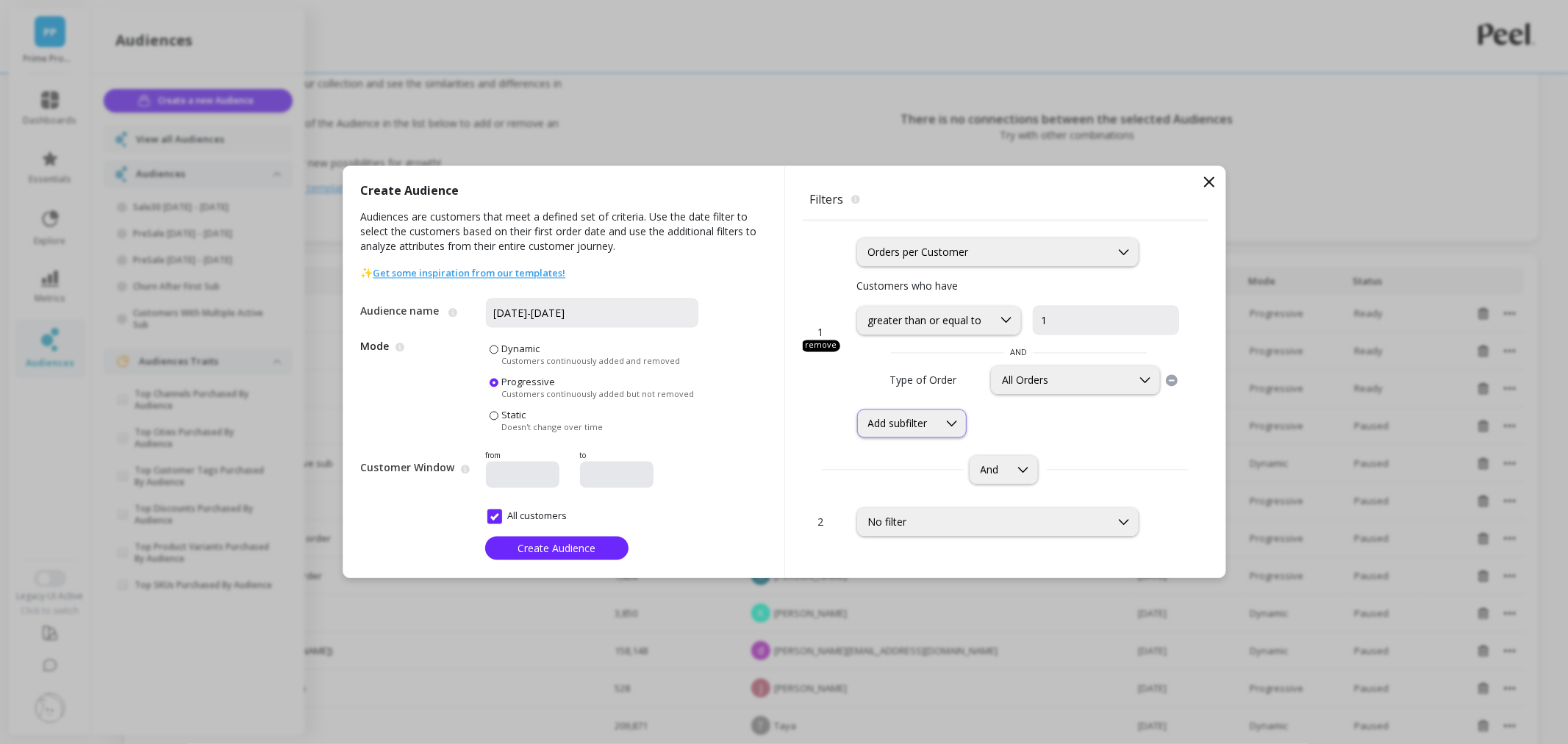
click at [944, 419] on div at bounding box center [952, 424] width 28 height 27
click at [922, 510] on div "Orders in dates" at bounding box center [913, 515] width 93 height 14
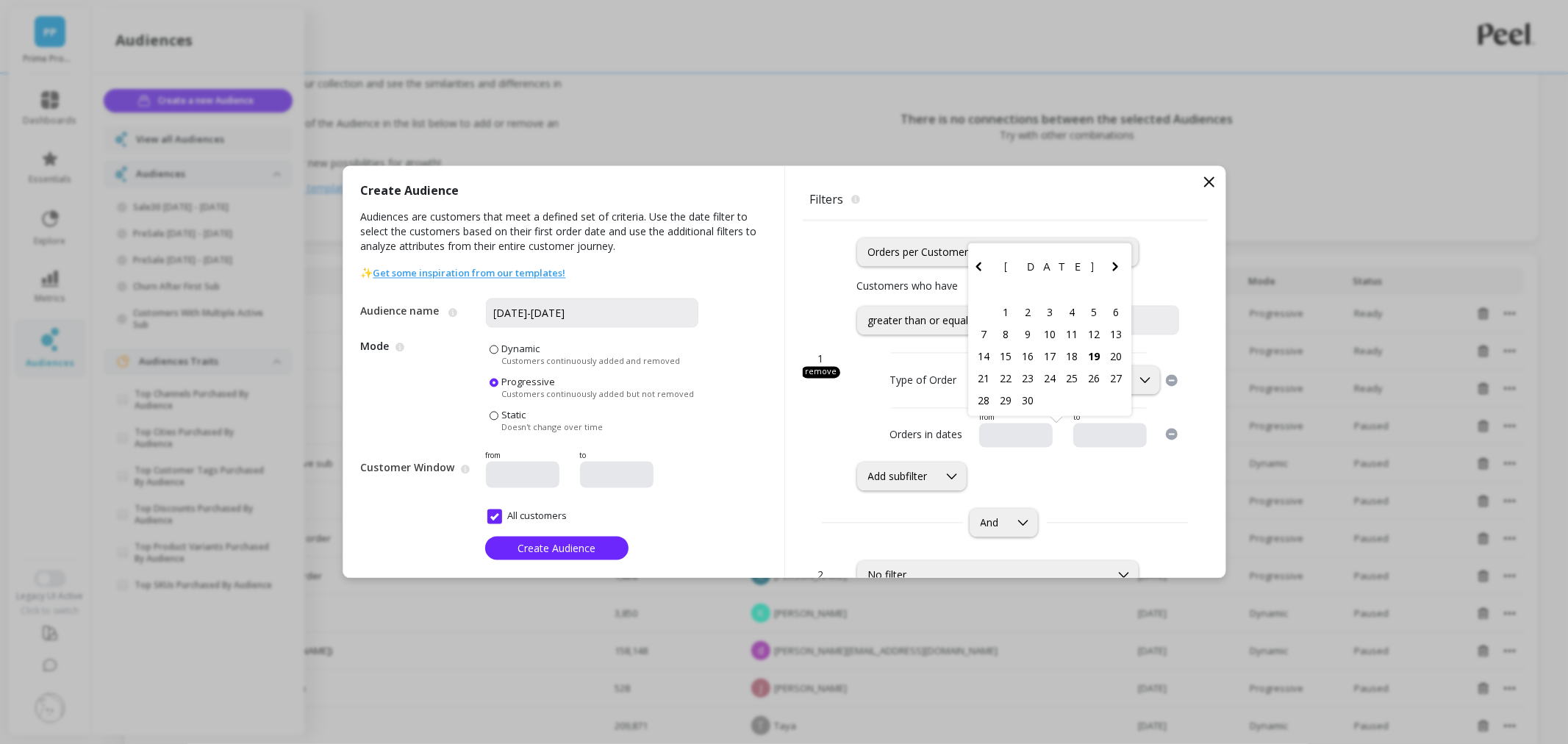
click at [999, 432] on input "text" at bounding box center [1060, 435] width 150 height 14
click at [969, 262] on icon "Previous Month" at bounding box center [977, 266] width 17 height 17
click at [969, 245] on icon "Previous Month" at bounding box center [977, 244] width 17 height 17
click at [974, 266] on icon "Previous Month" at bounding box center [977, 266] width 17 height 17
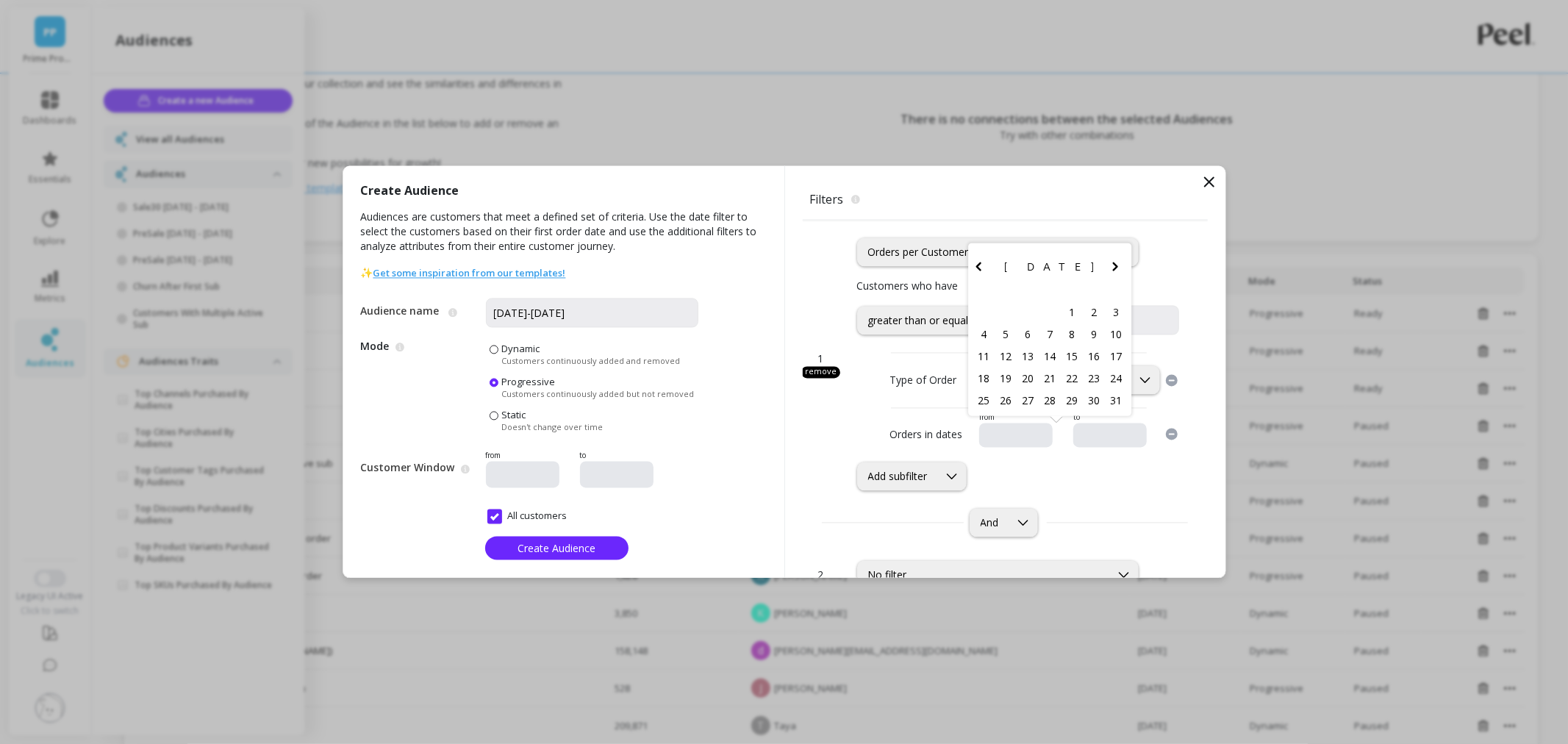
click at [974, 266] on icon "Previous Month" at bounding box center [977, 266] width 17 height 17
click at [969, 248] on icon "Previous Month" at bounding box center [977, 244] width 17 height 17
click at [969, 270] on icon "Previous Month" at bounding box center [977, 266] width 17 height 17
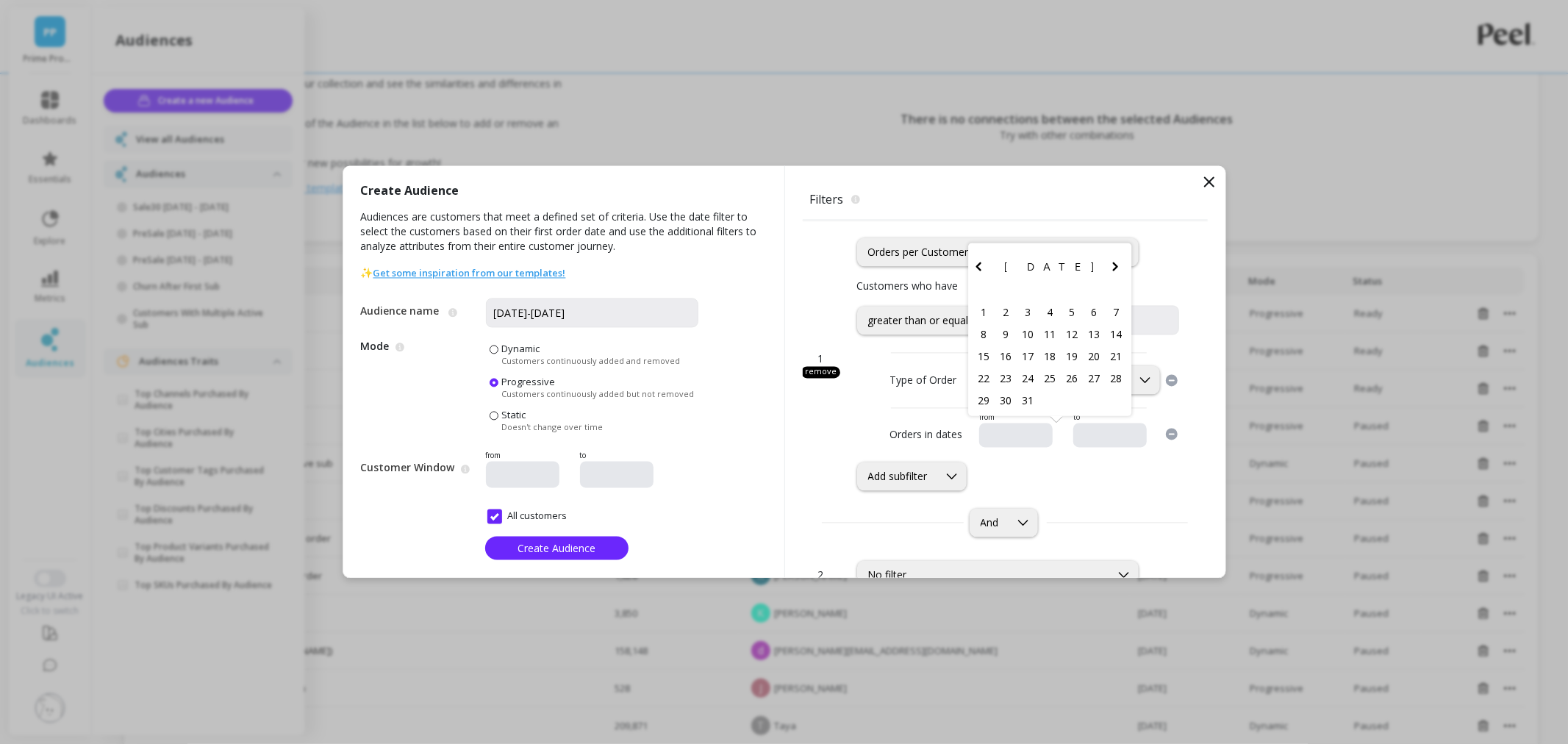
click at [969, 270] on icon "Previous Month" at bounding box center [977, 266] width 17 height 17
click at [1150, 270] on div "option Orders per Customer, selected. Orders per Customer Customers who have op…" at bounding box center [1019, 355] width 324 height 271
click at [1045, 241] on div "Orders per Customer" at bounding box center [997, 253] width 281 height 29
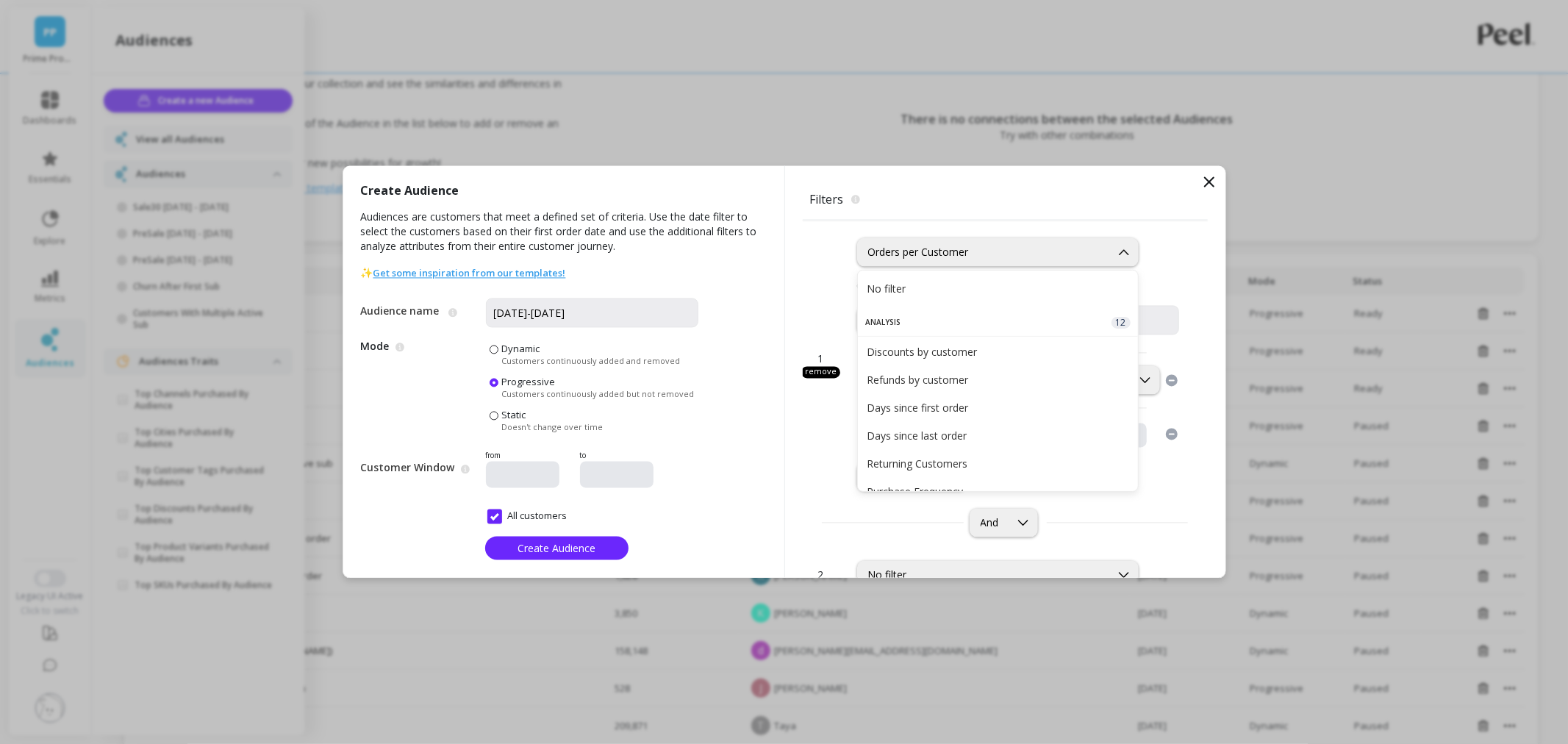
scroll to position [165, 0]
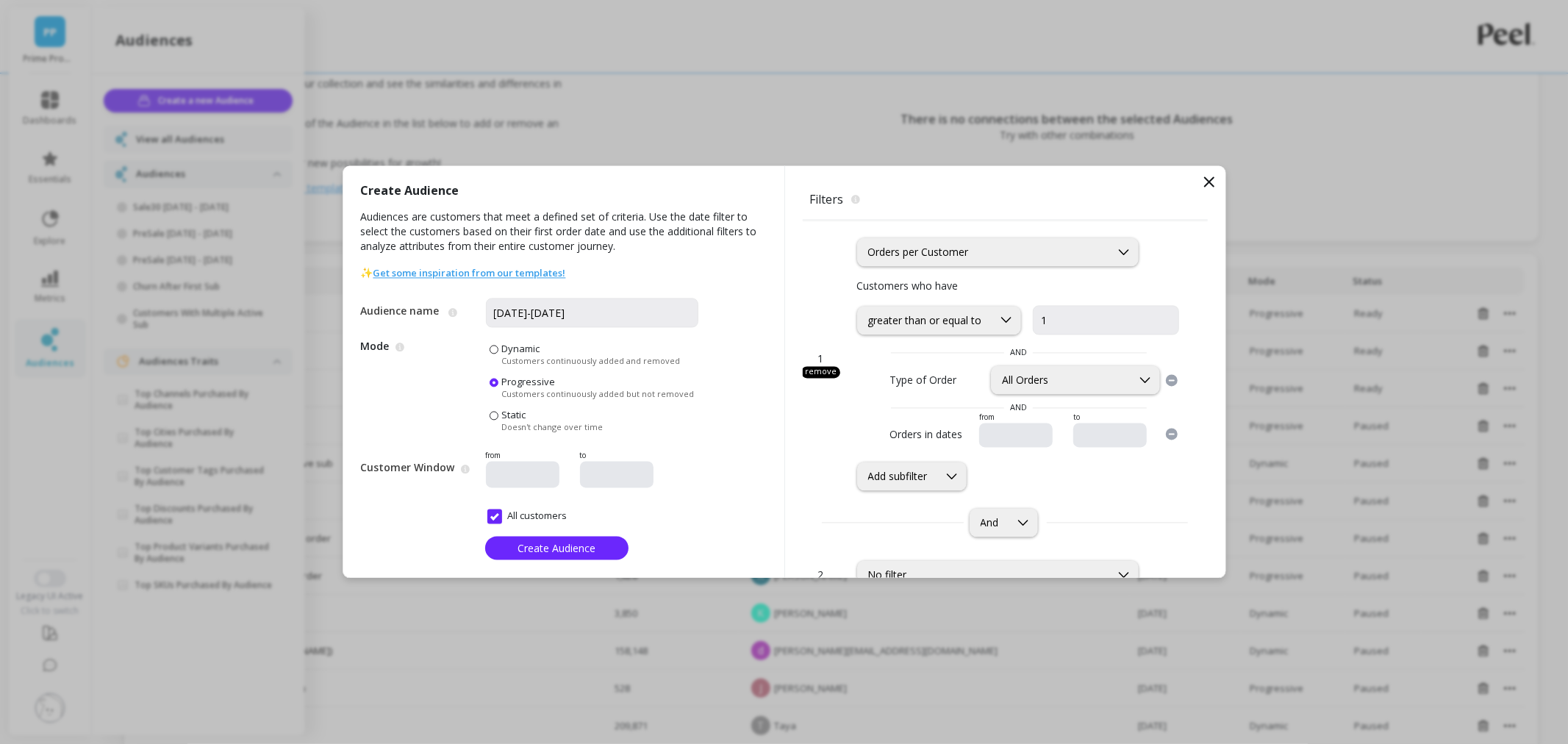
click at [1089, 223] on div "option Orders per Customer, selected. Orders per Customer Customers who have op…" at bounding box center [1019, 355] width 324 height 271
click at [1007, 322] on icon at bounding box center [1005, 320] width 16 height 16
click at [930, 487] on div "Add subfilter" at bounding box center [911, 477] width 109 height 29
click at [1094, 471] on div "option Orders in dates, selected. 4 results available. Use Up and Down to choos…" at bounding box center [1019, 477] width 324 height 29
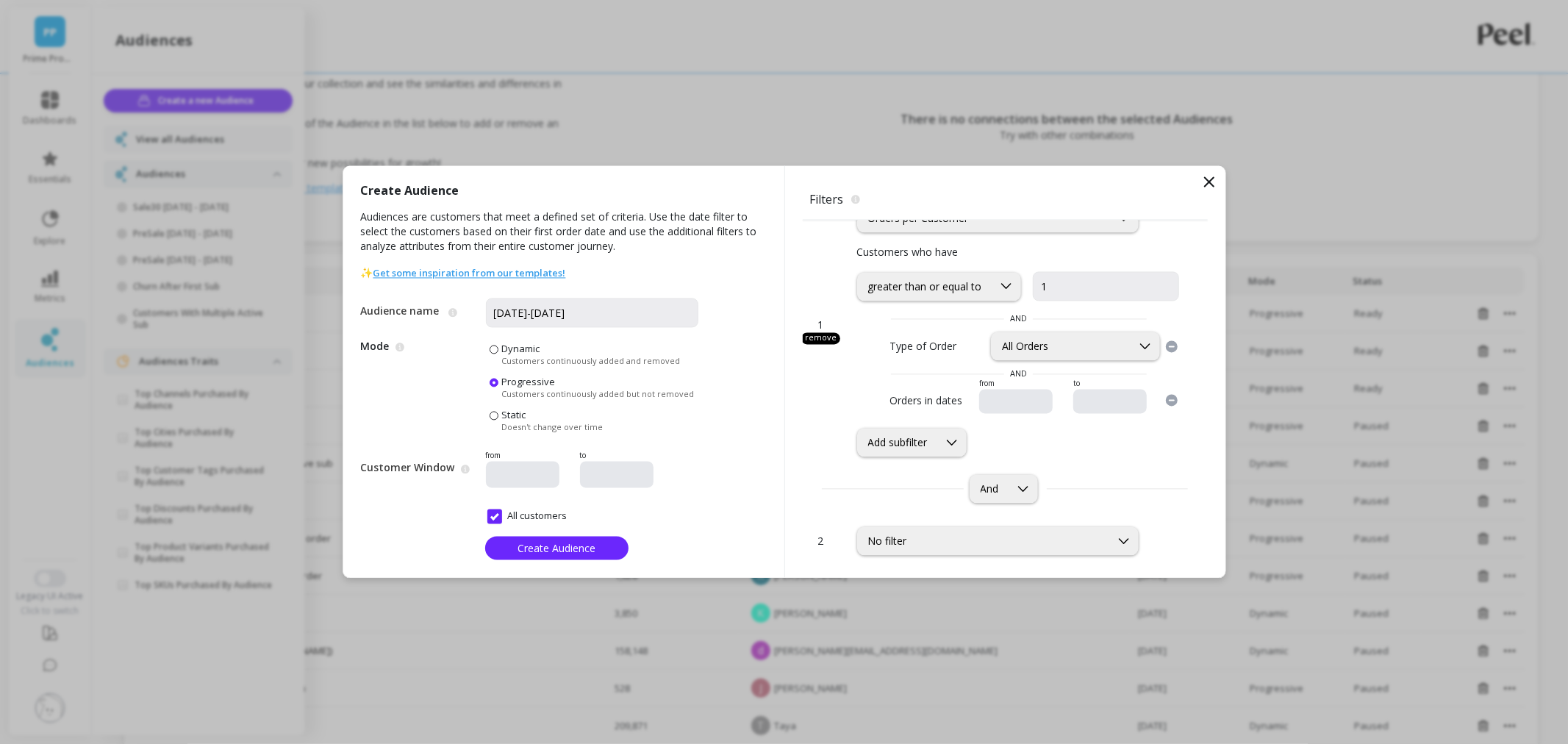
scroll to position [46, 0]
click at [993, 395] on div at bounding box center [1060, 401] width 150 height 15
click at [993, 395] on input "text" at bounding box center [1060, 401] width 150 height 14
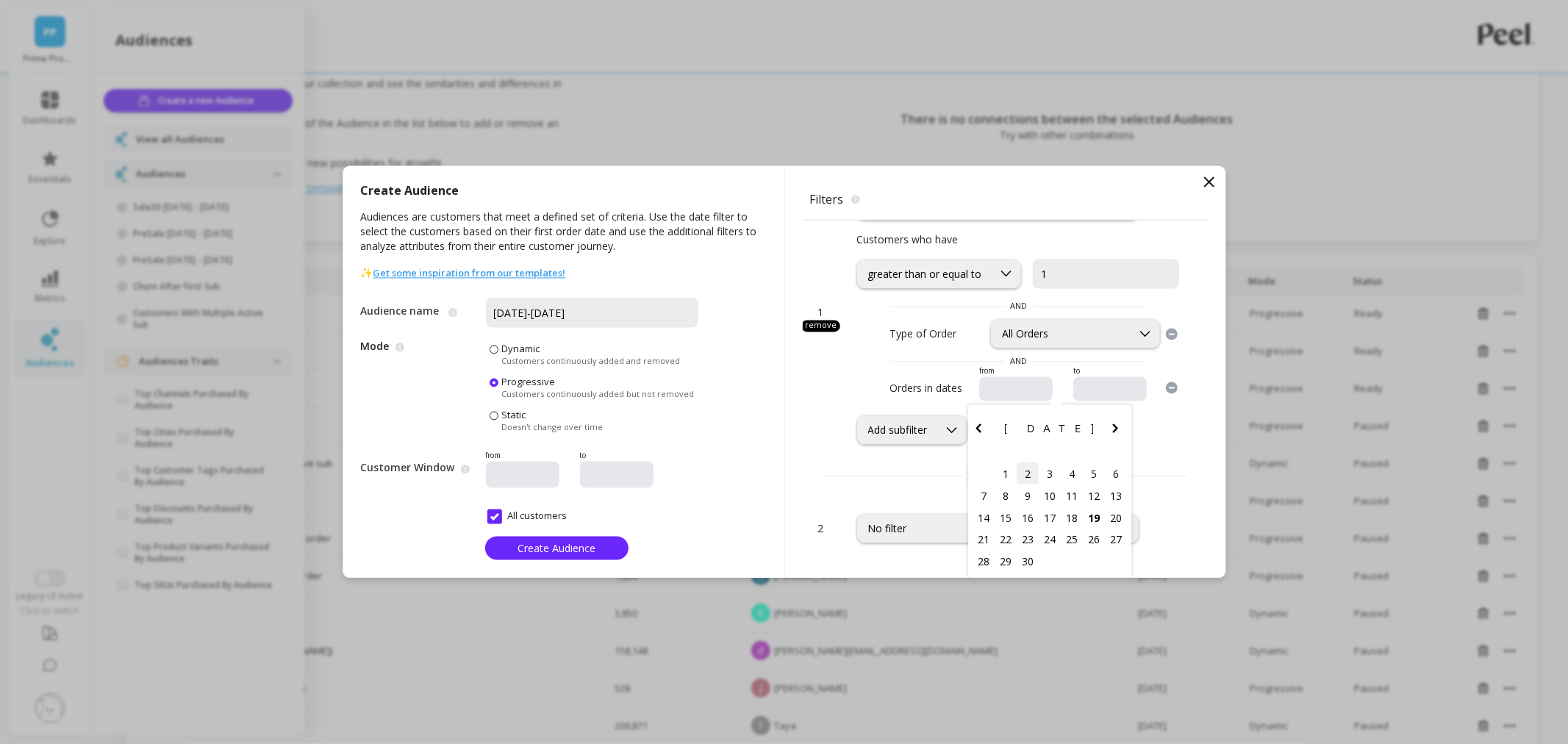
click at [1017, 466] on div "2" at bounding box center [1027, 473] width 22 height 22
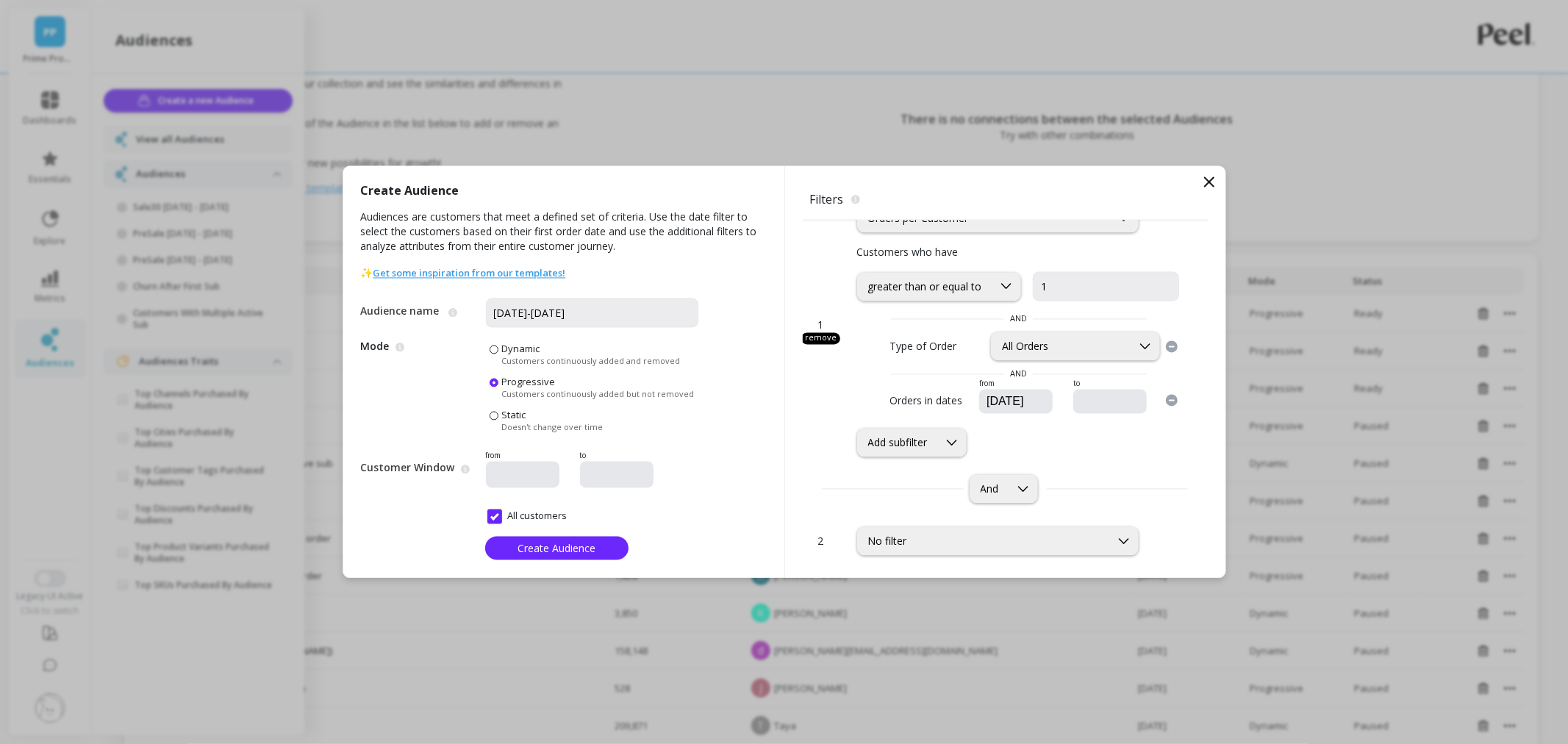
drag, startPoint x: 988, startPoint y: 389, endPoint x: 970, endPoint y: 388, distance: 18.0
click at [979, 390] on div "09/02/2024" at bounding box center [1015, 402] width 73 height 24
drag, startPoint x: 1003, startPoint y: 390, endPoint x: 993, endPoint y: 388, distance: 10.2
click at [993, 395] on input "11/02/2024" at bounding box center [1060, 401] width 150 height 14
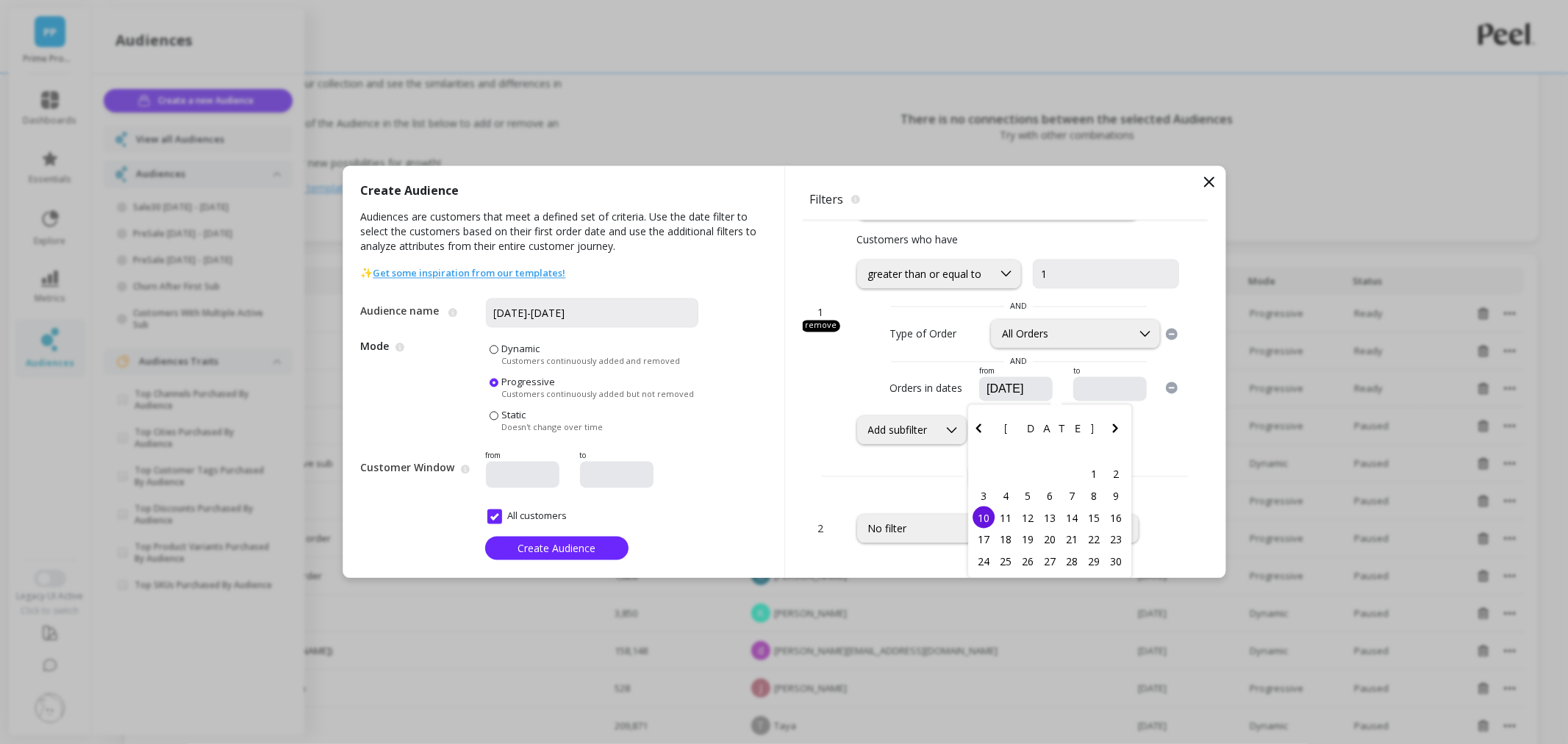
type input "11/10/2024"
click at [972, 509] on div "10" at bounding box center [983, 517] width 22 height 22
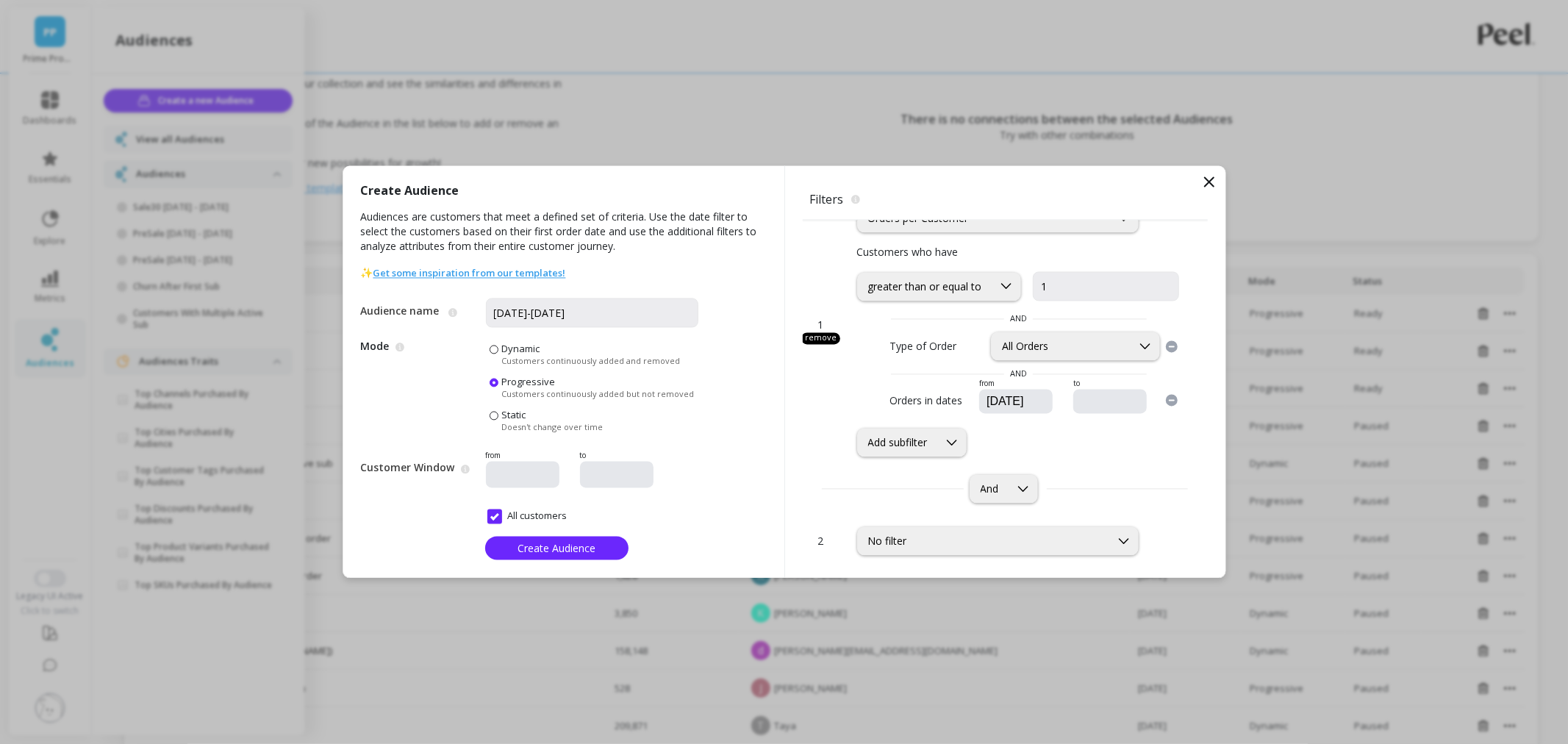
click at [1103, 395] on input "text" at bounding box center [1154, 401] width 150 height 14
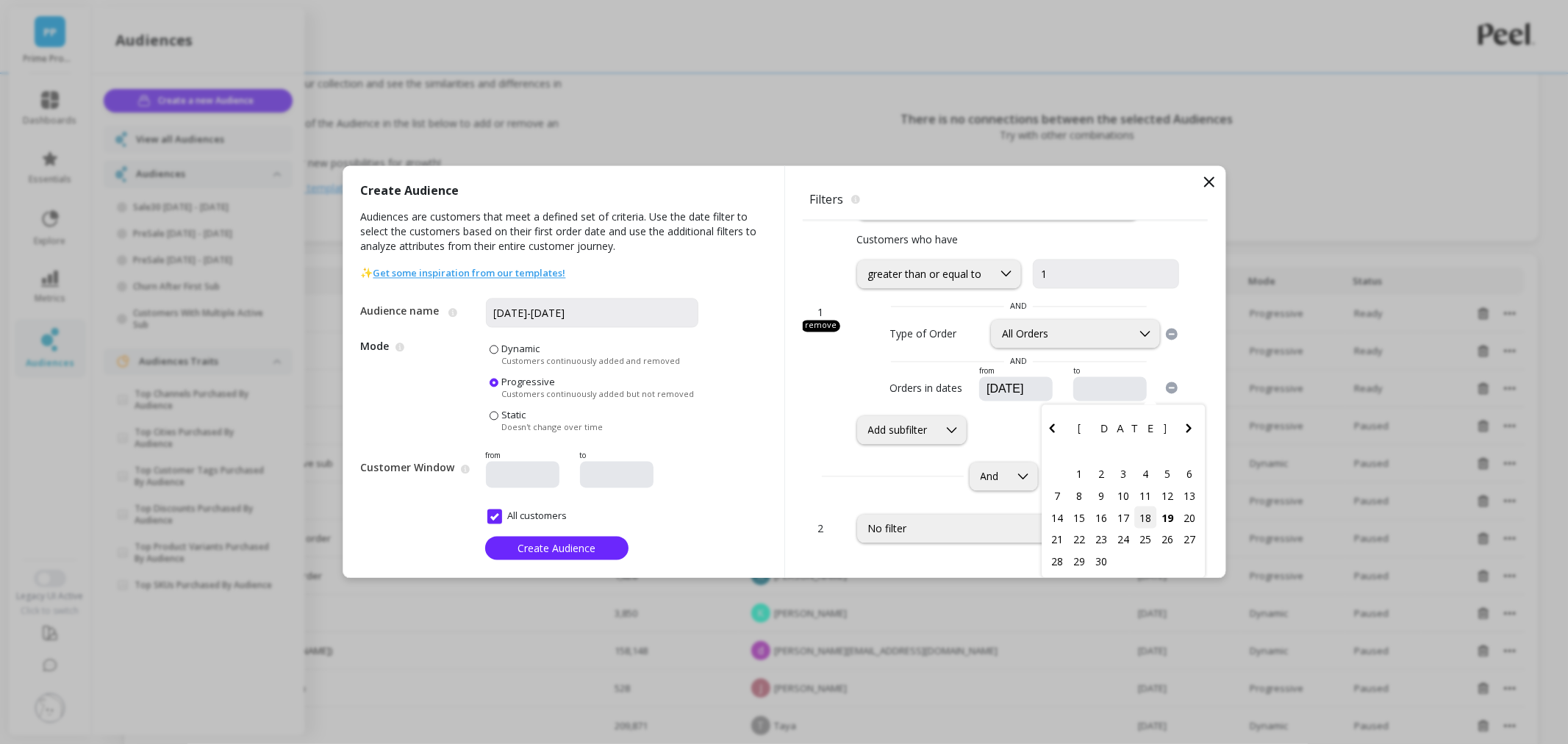
click at [1134, 511] on div "18" at bounding box center [1145, 517] width 22 height 22
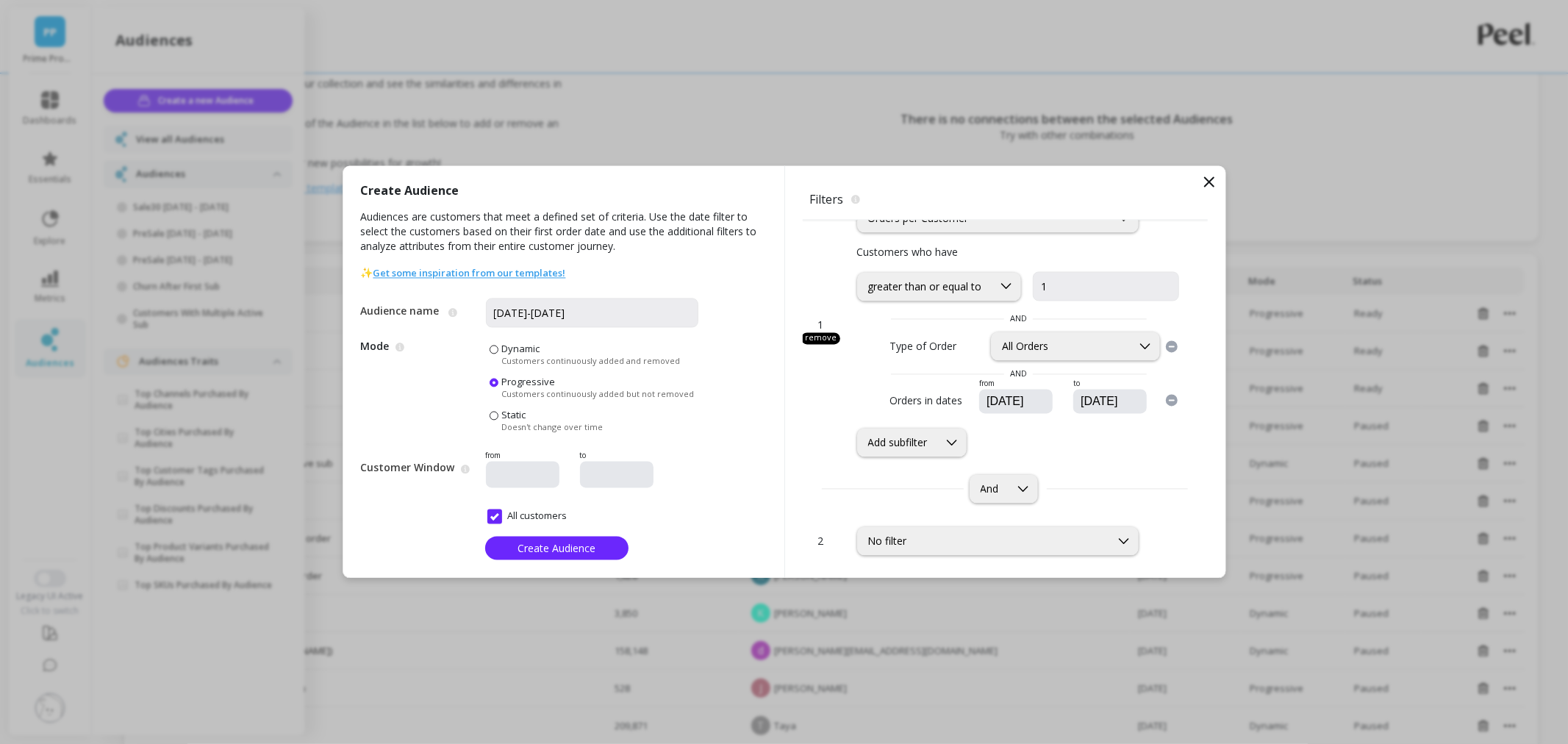
click at [1079, 395] on input "09/18/2025" at bounding box center [1154, 401] width 150 height 14
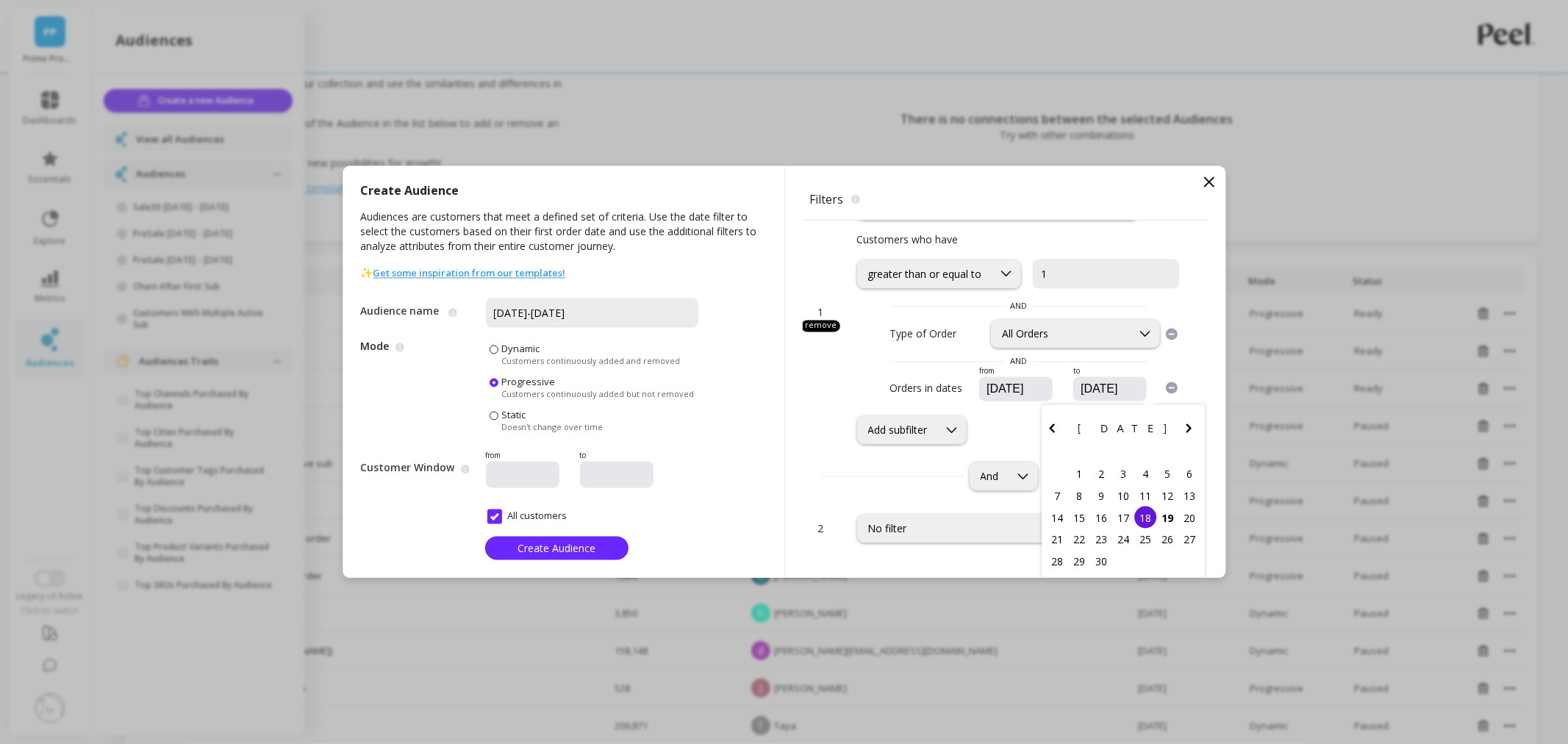
drag, startPoint x: 1083, startPoint y: 381, endPoint x: 1070, endPoint y: 392, distance: 17.0
click at [1079, 392] on input "09/18/2025" at bounding box center [1154, 389] width 150 height 14
click at [1127, 384] on input "11/18/2025" at bounding box center [1154, 389] width 150 height 14
type input "11/18/2024"
click at [1068, 539] on div "18" at bounding box center [1079, 540] width 22 height 22
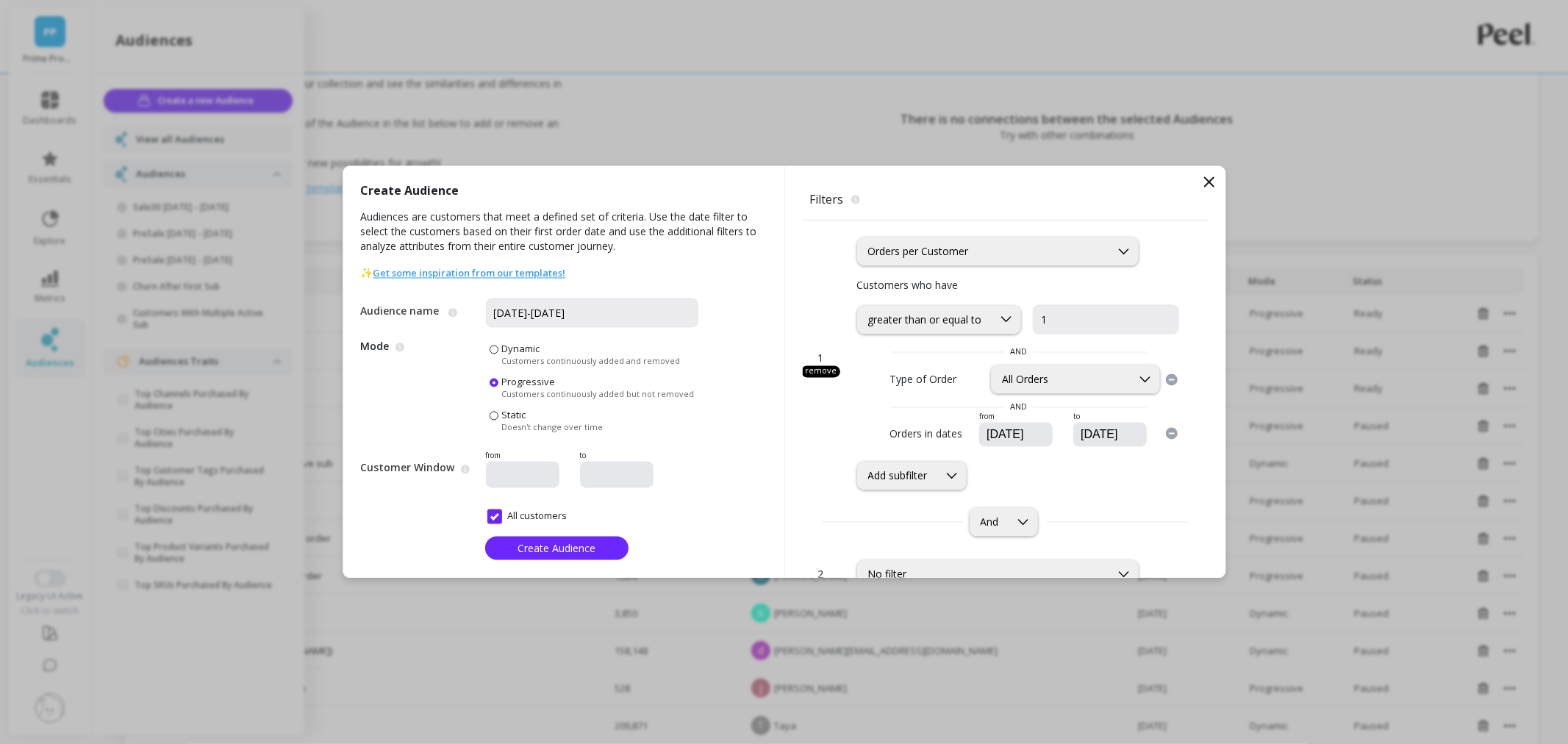
scroll to position [0, 0]
click at [1048, 253] on div "Orders per Customer" at bounding box center [983, 252] width 232 height 14
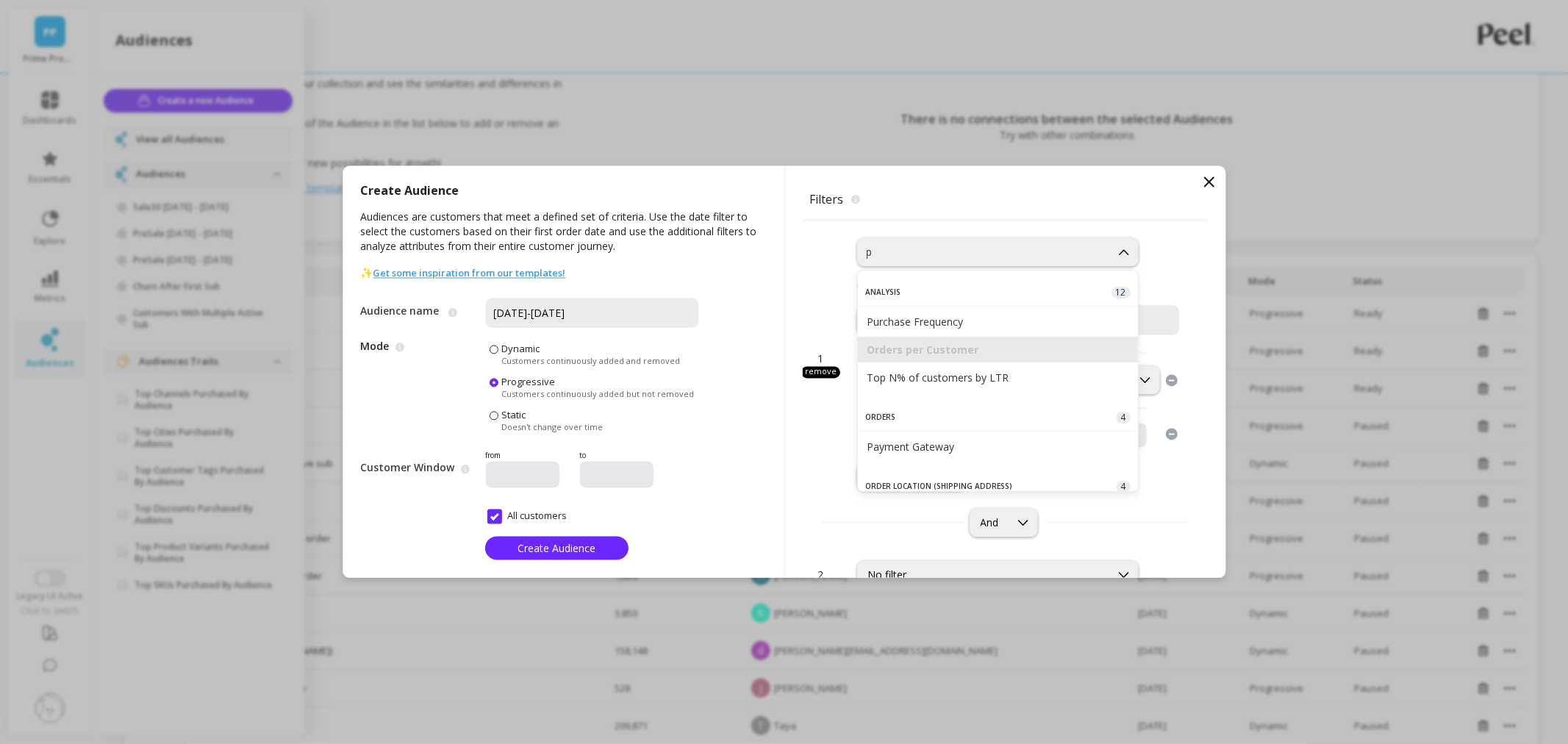
type input "pr"
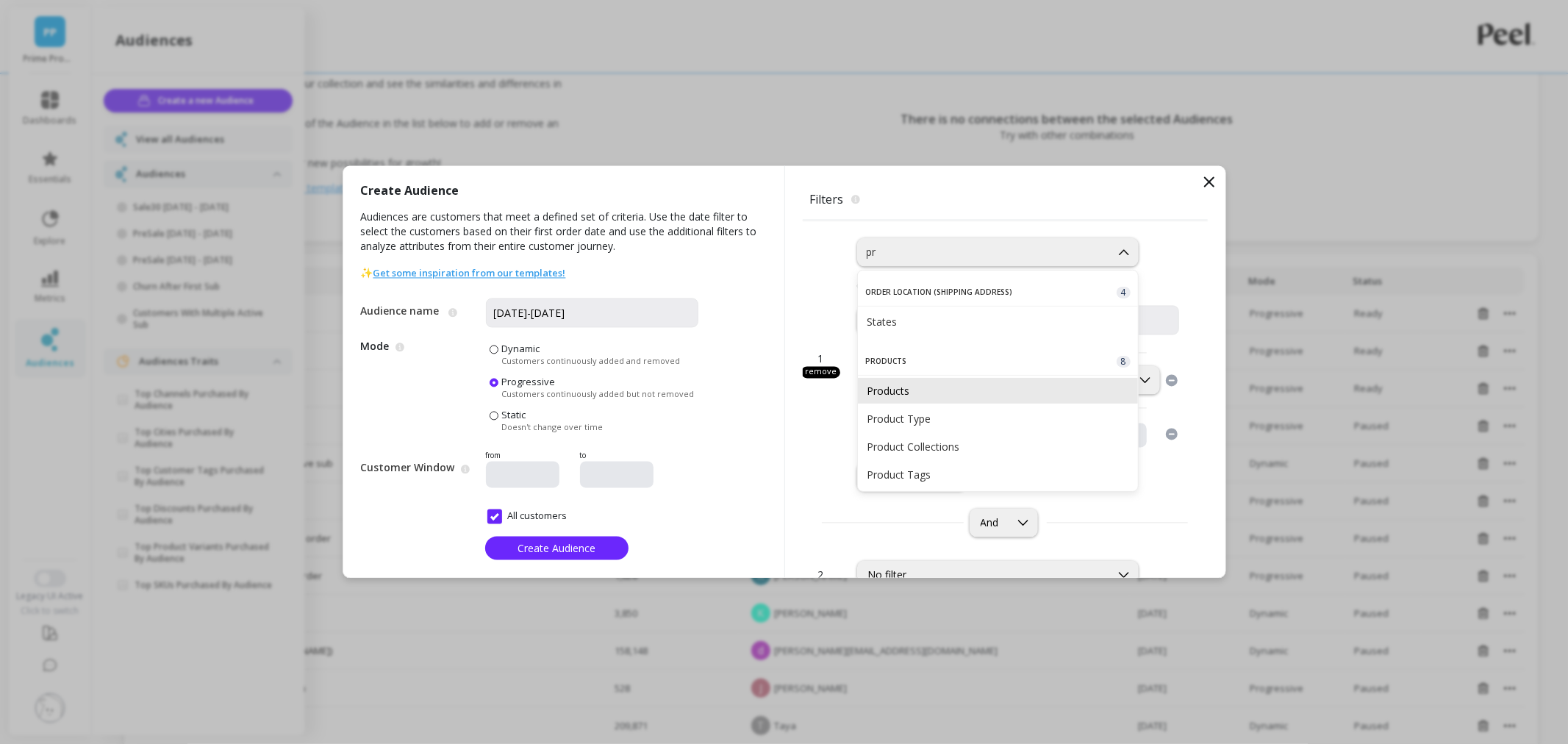
click at [963, 395] on div "Products" at bounding box center [998, 391] width 262 height 14
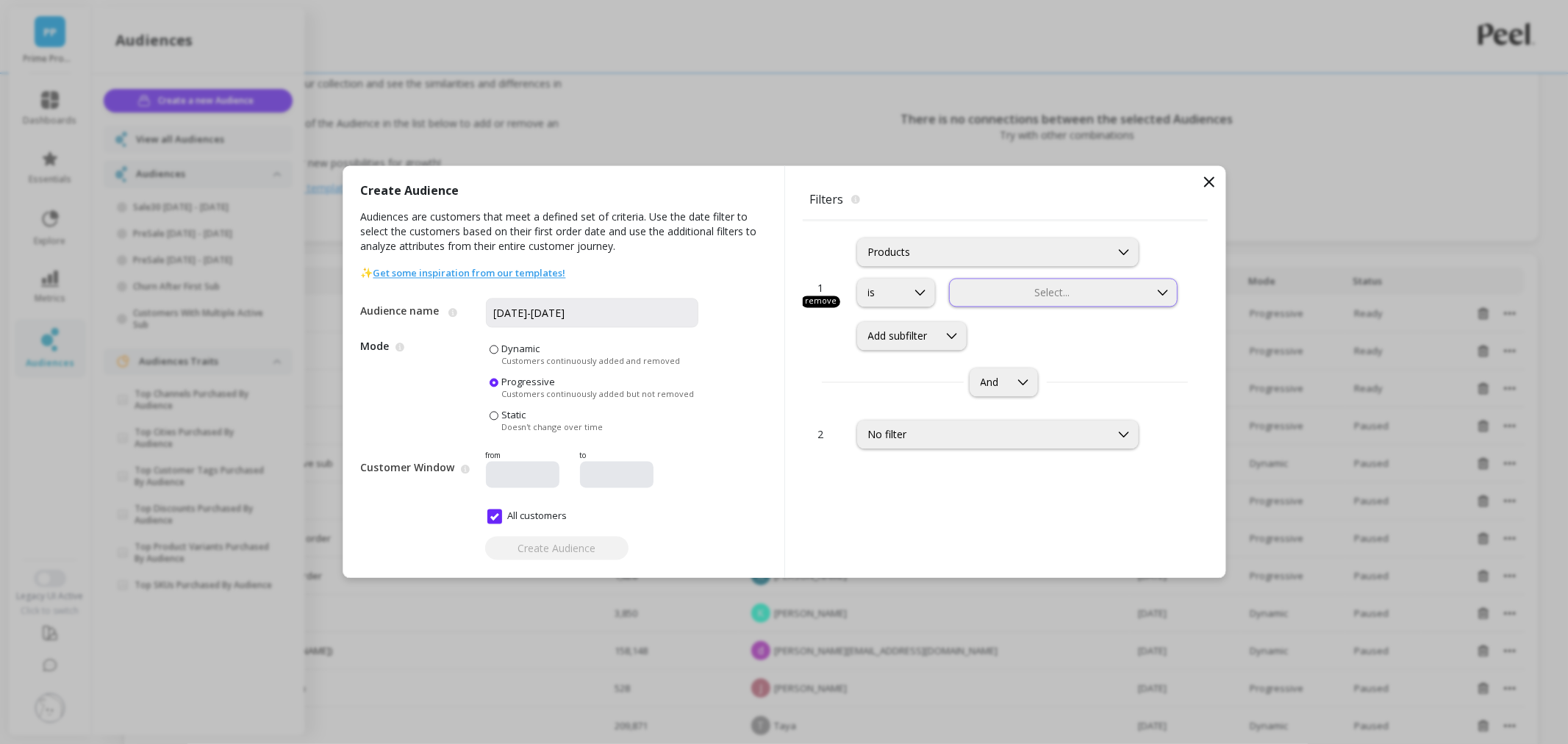
click at [983, 286] on div at bounding box center [1049, 293] width 197 height 14
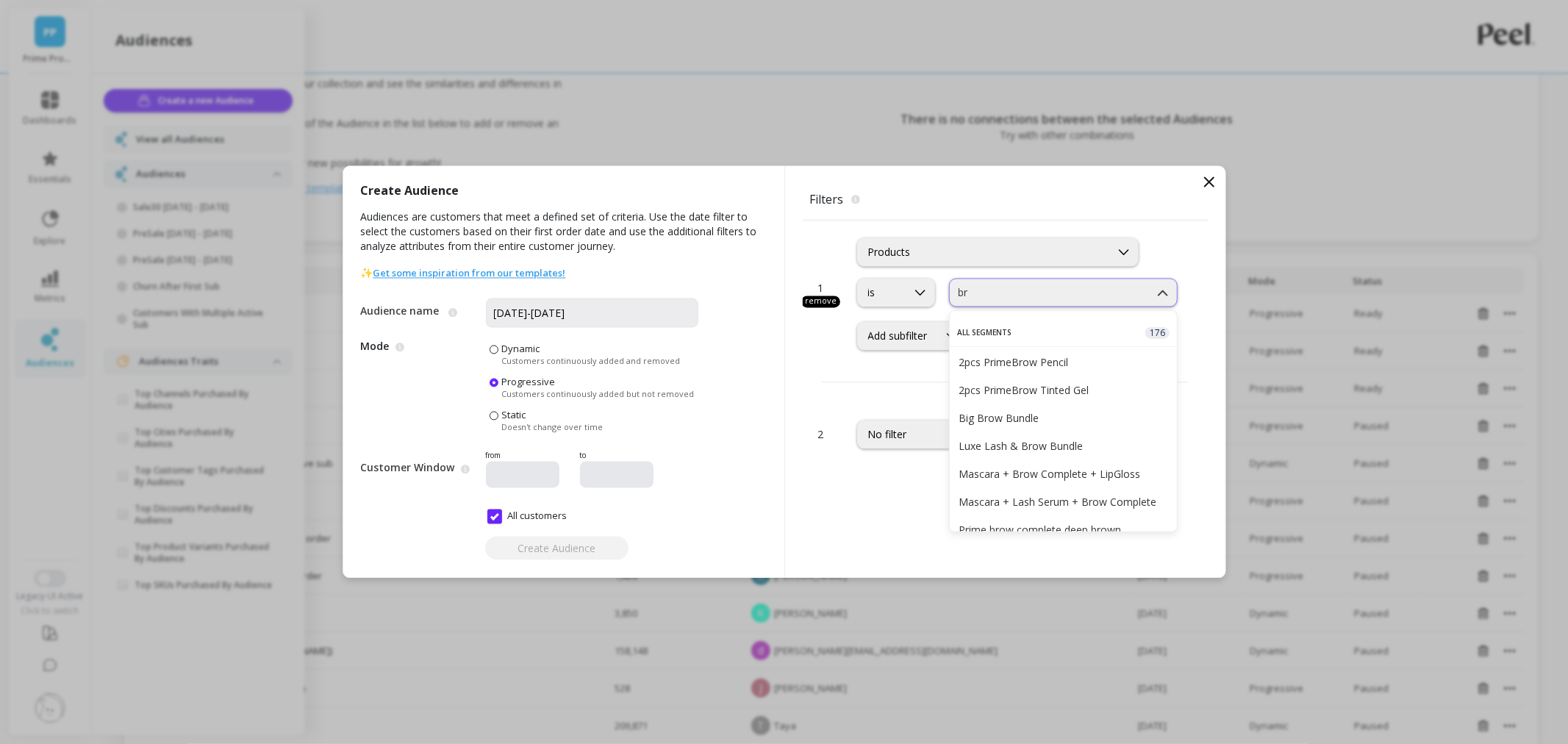
type input "b"
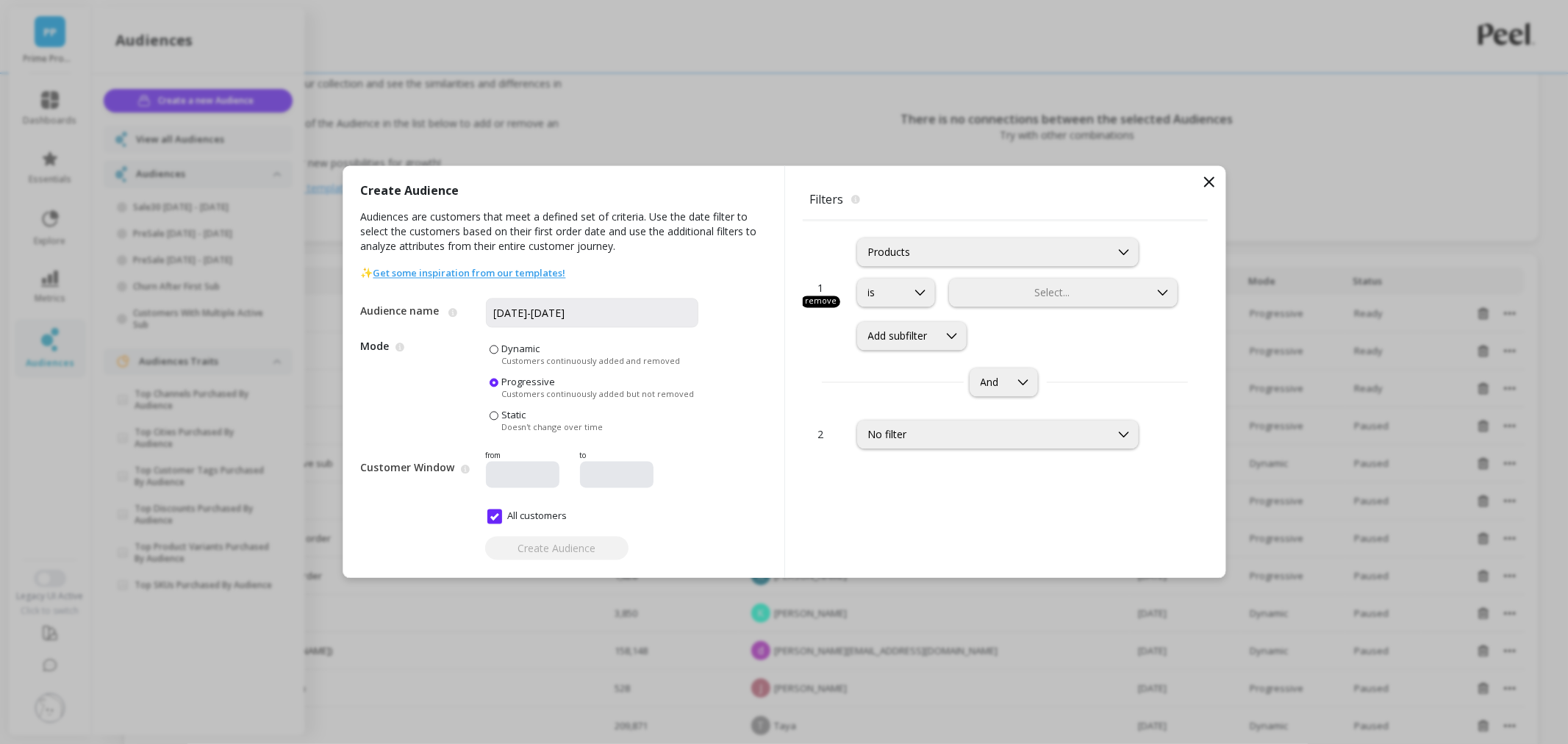
click at [1209, 189] on icon at bounding box center [1208, 182] width 17 height 17
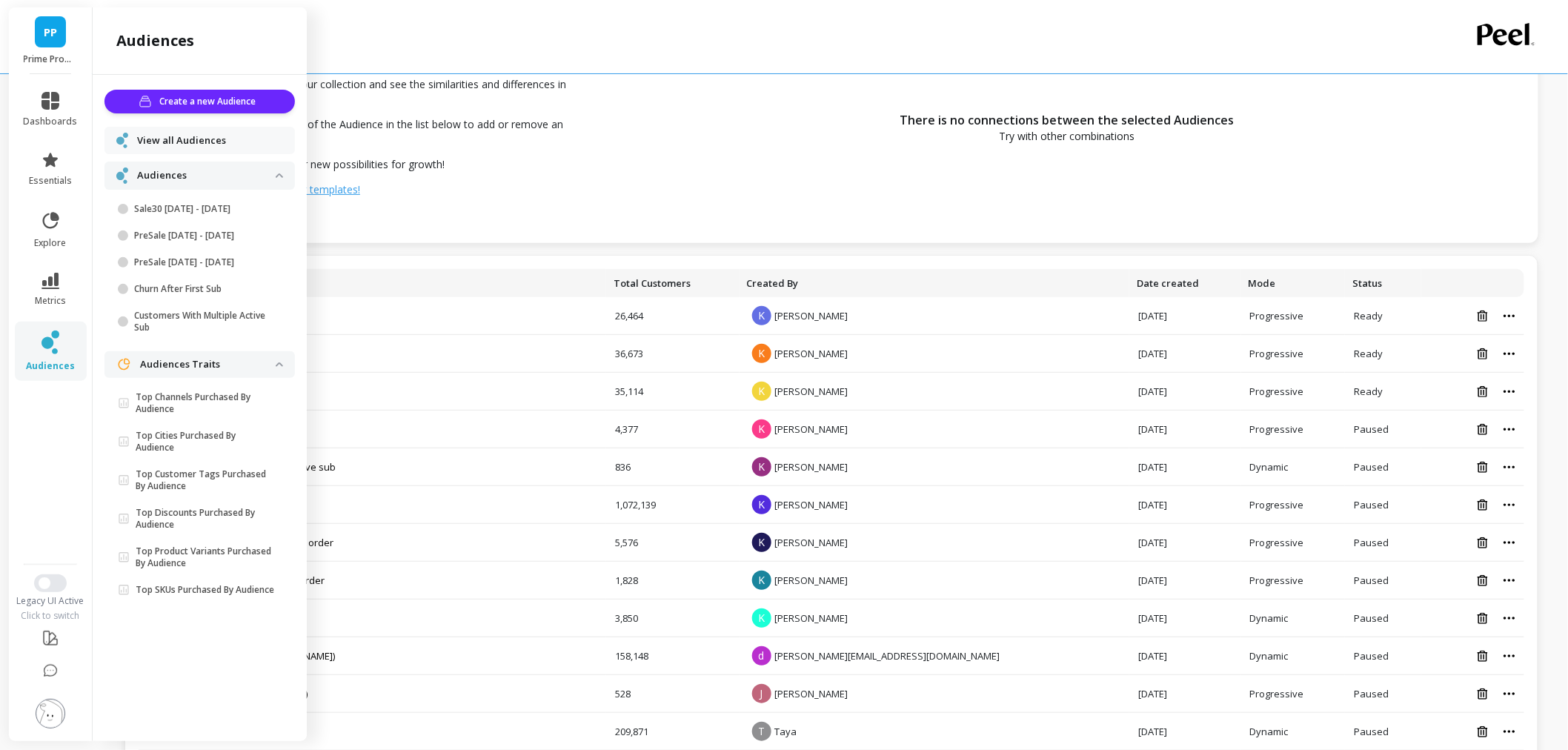
click at [808, 139] on div "There is no connections between the selected Audiences Try with other combinati…" at bounding box center [1068, 128] width 943 height 231
